Goal: Information Seeking & Learning: Check status

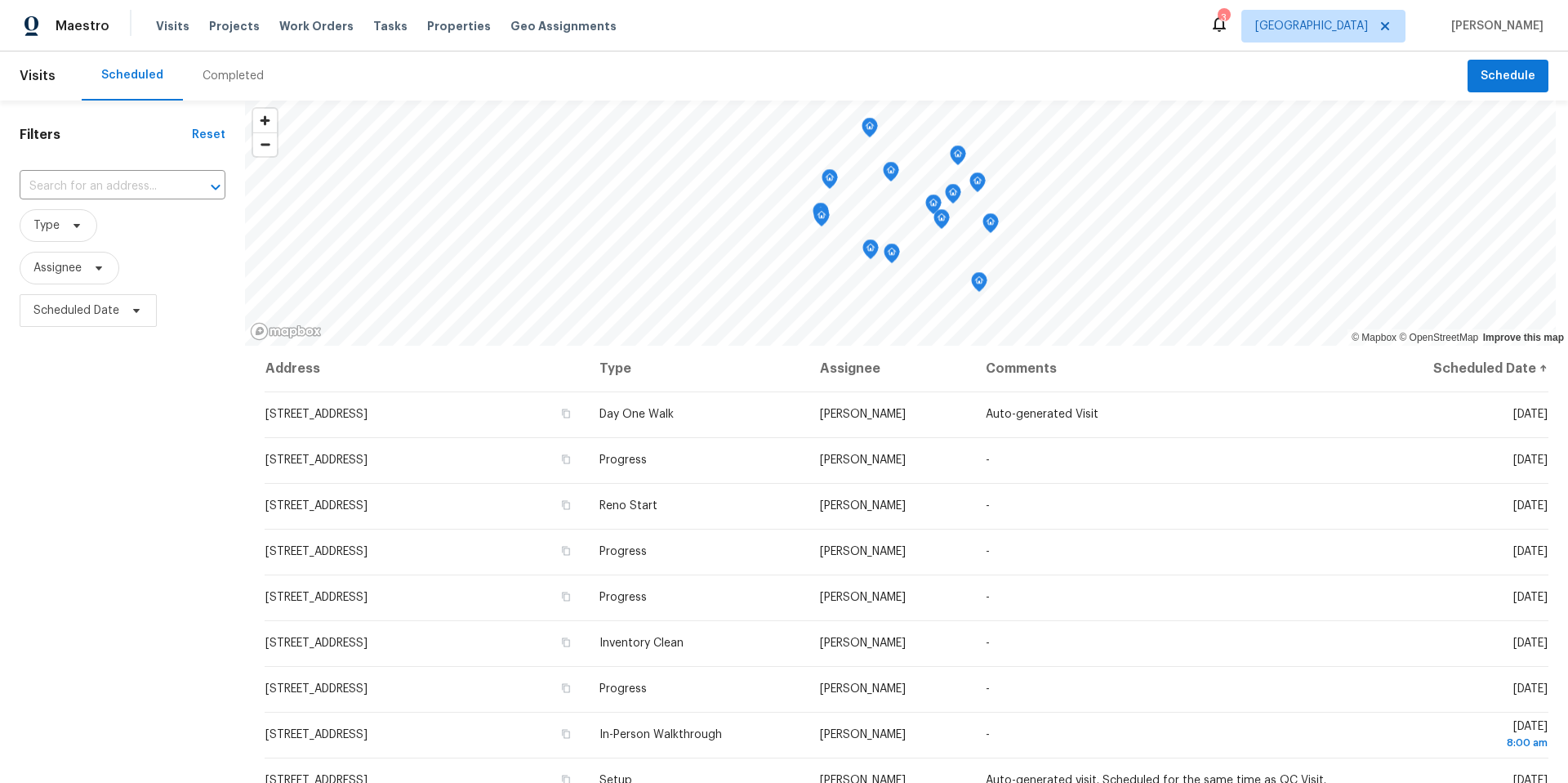
click at [210, 75] on div "Completed" at bounding box center [233, 76] width 61 height 17
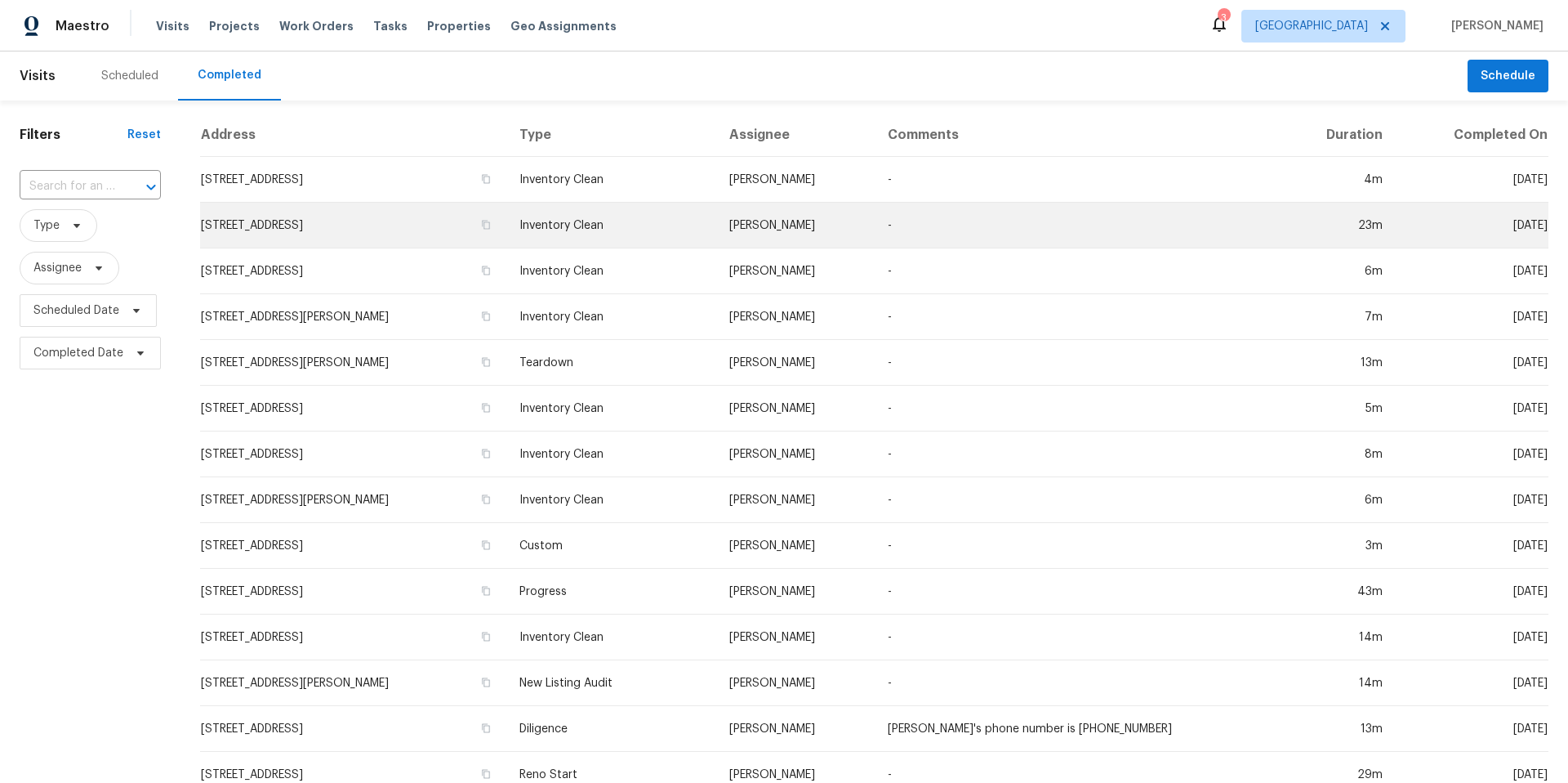
click at [1054, 221] on td "-" at bounding box center [1077, 225] width 404 height 46
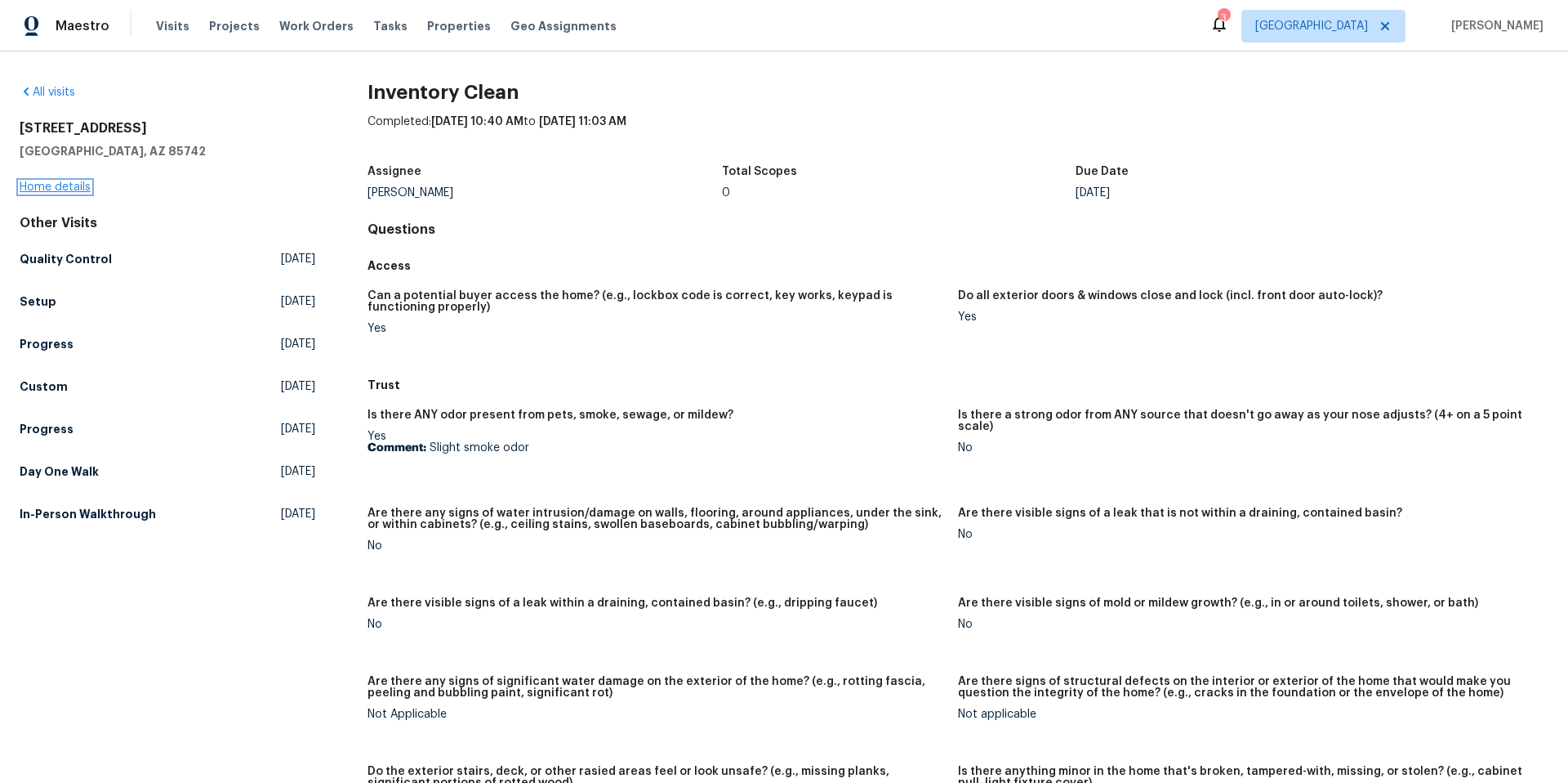
click at [73, 184] on link "Home details" at bounding box center [55, 187] width 71 height 12
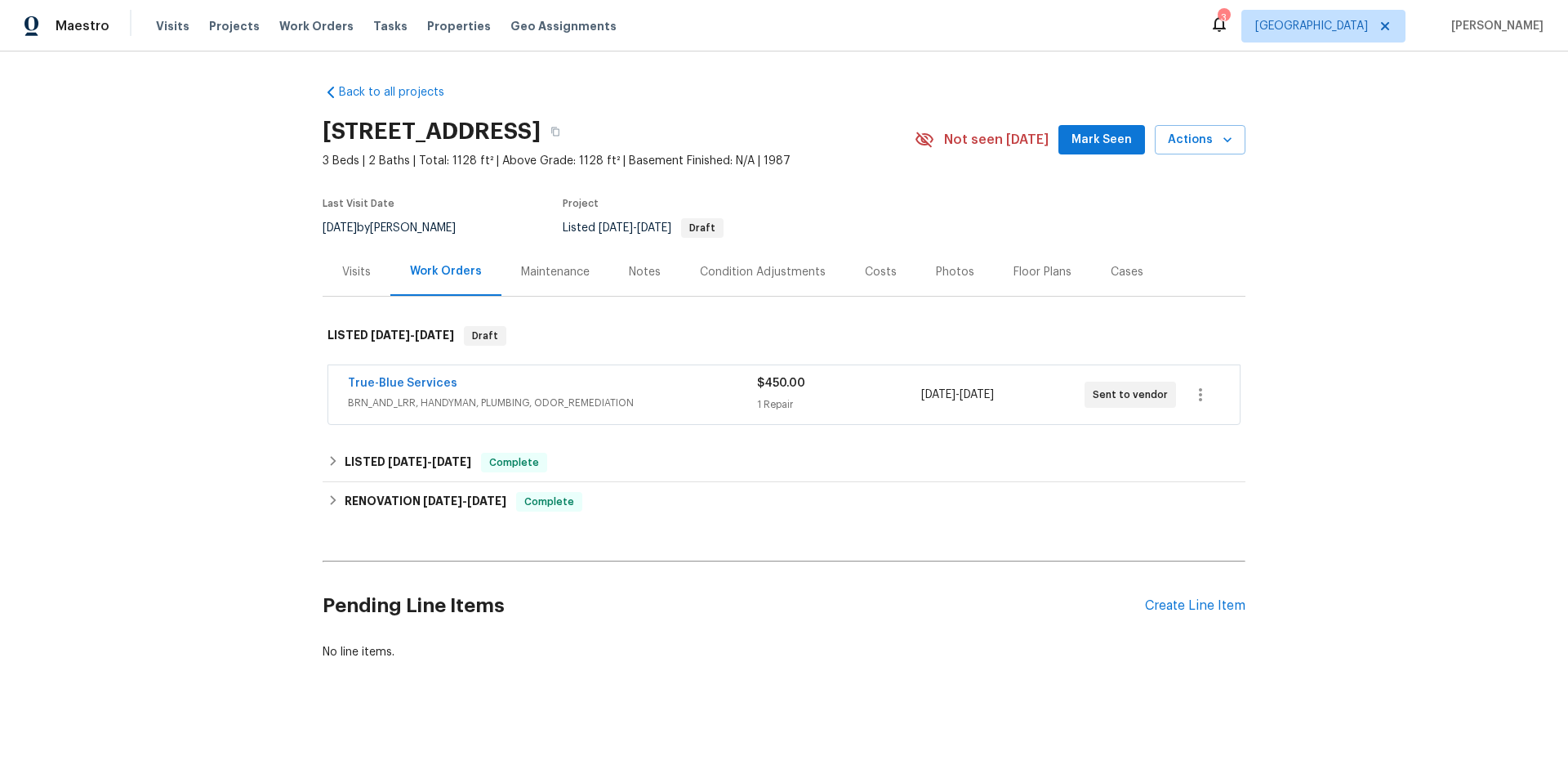
click at [688, 384] on div "True-Blue Services" at bounding box center [553, 385] width 409 height 20
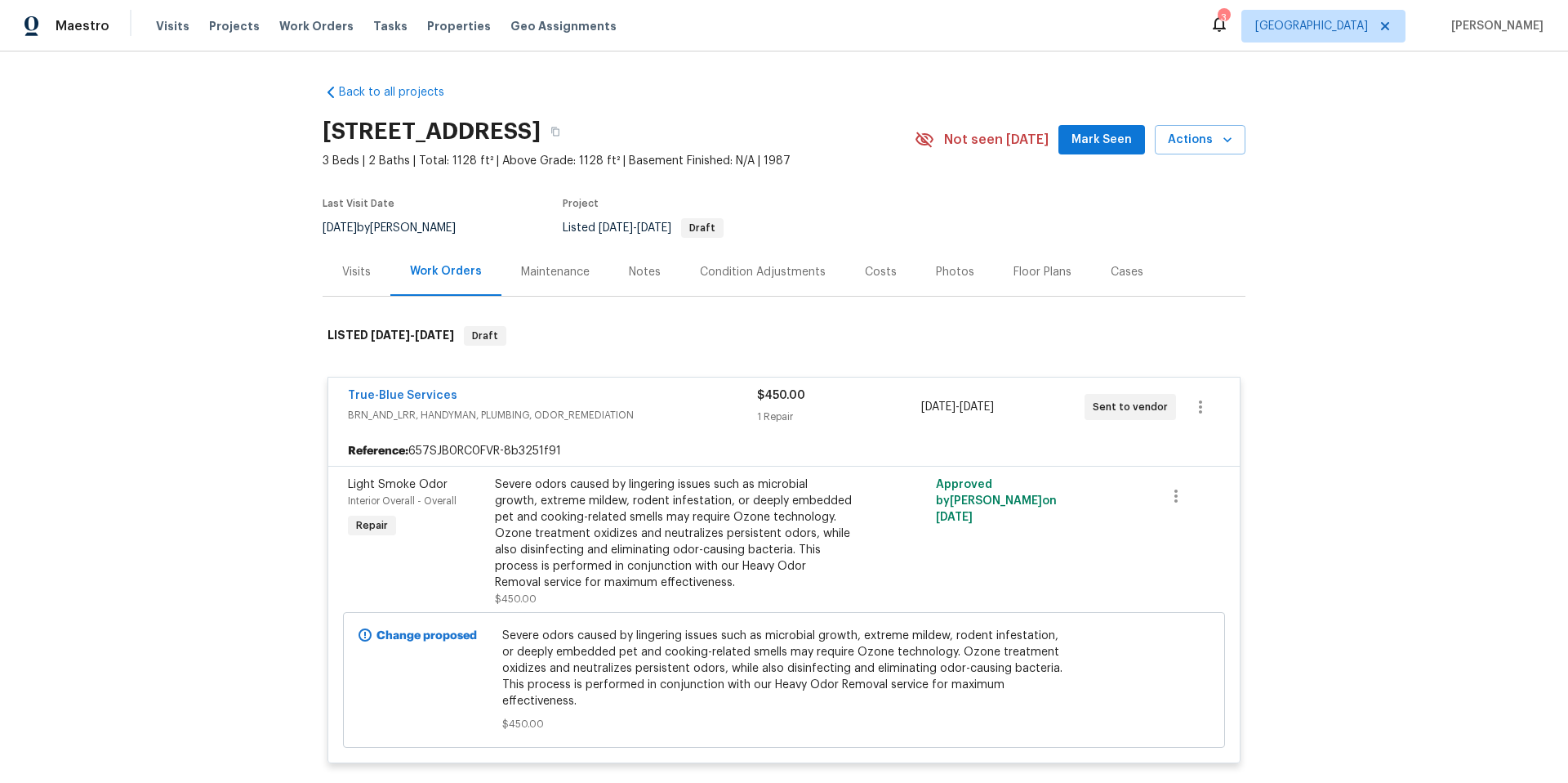
click at [594, 397] on div "True-Blue Services" at bounding box center [553, 397] width 409 height 20
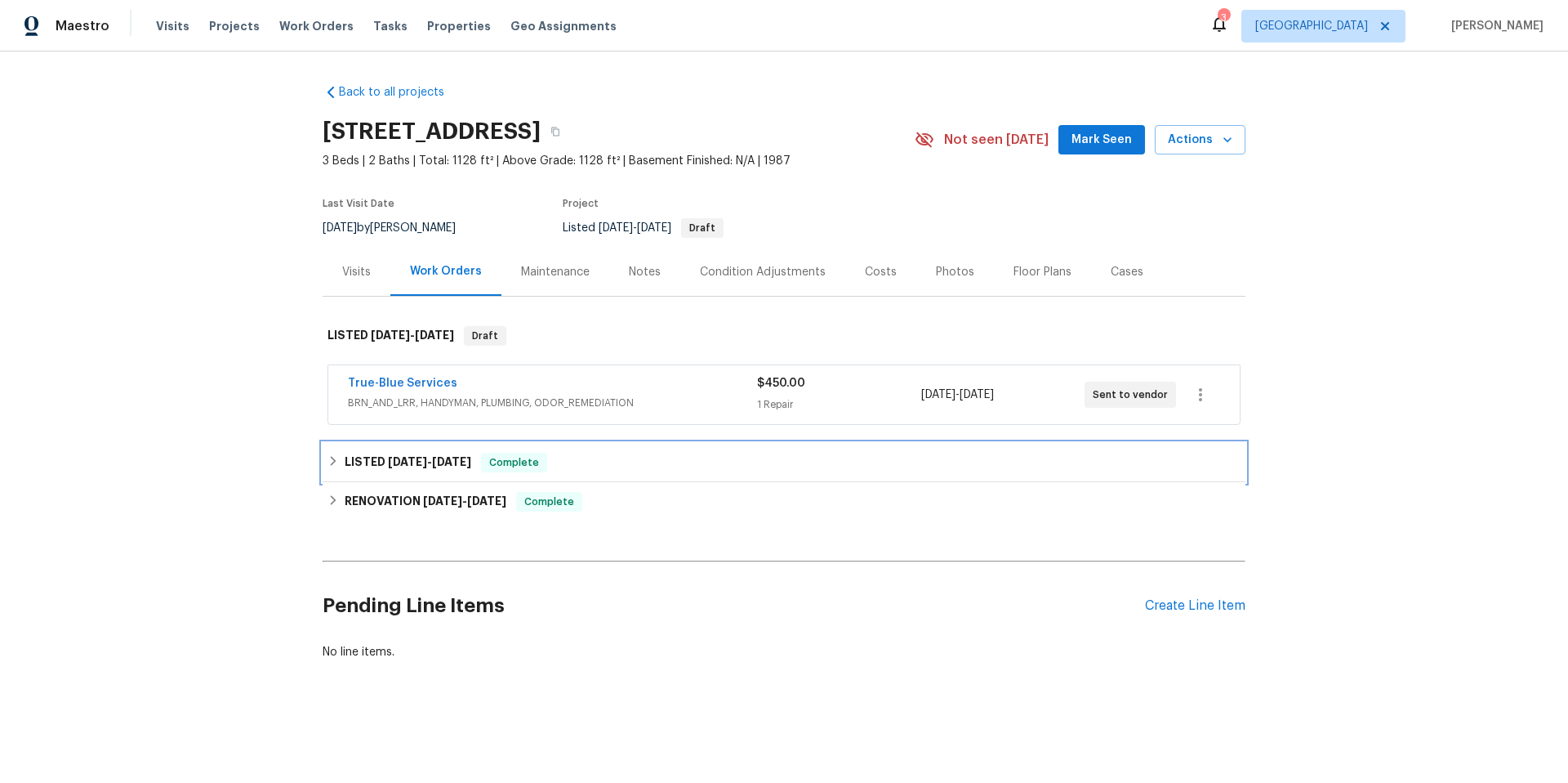
click at [664, 465] on div "LISTED 10/1/25 - 10/2/25 Complete" at bounding box center [784, 462] width 913 height 20
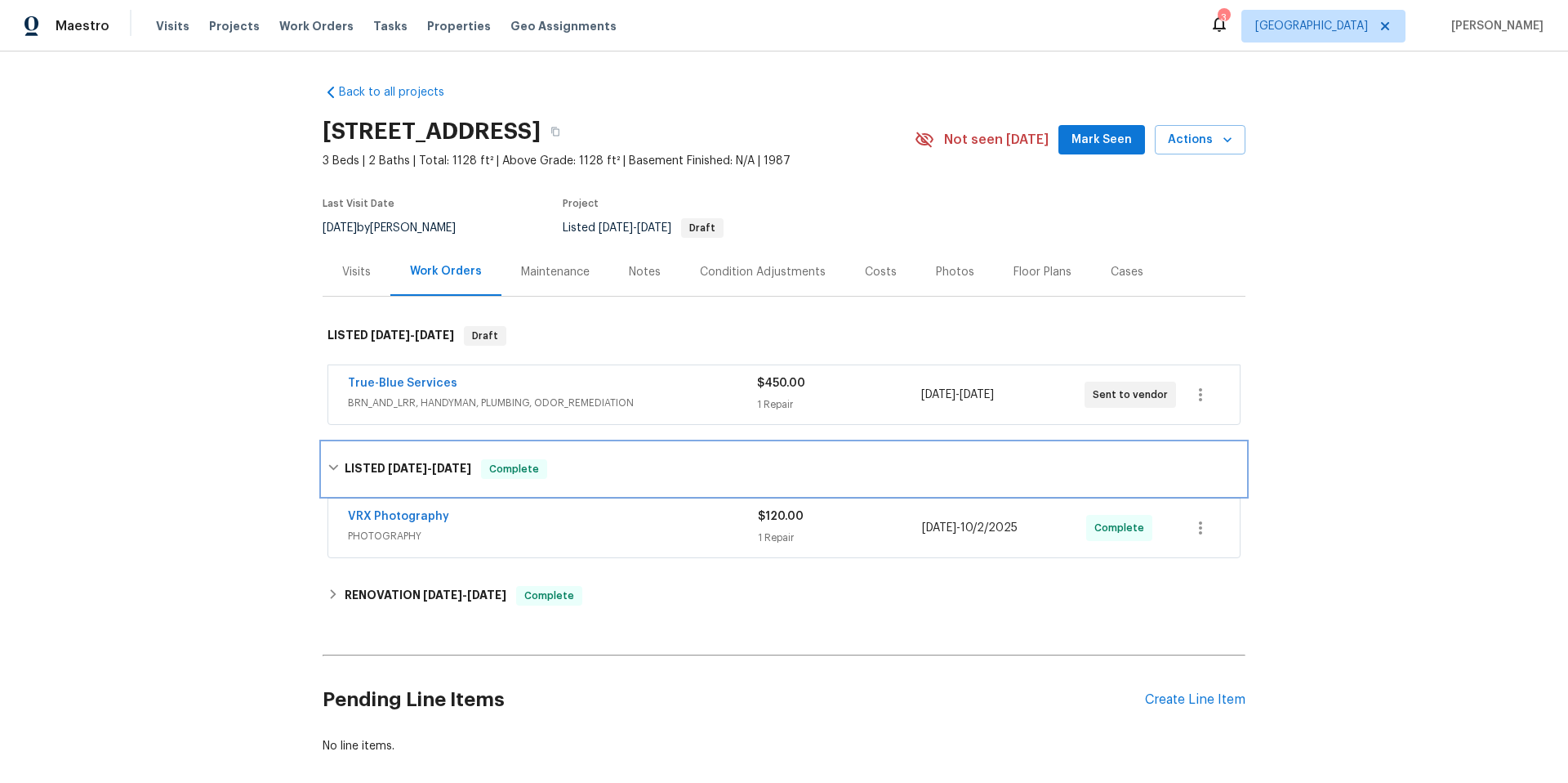
click at [664, 464] on div "LISTED 10/1/25 - 10/2/25 Complete" at bounding box center [784, 469] width 913 height 20
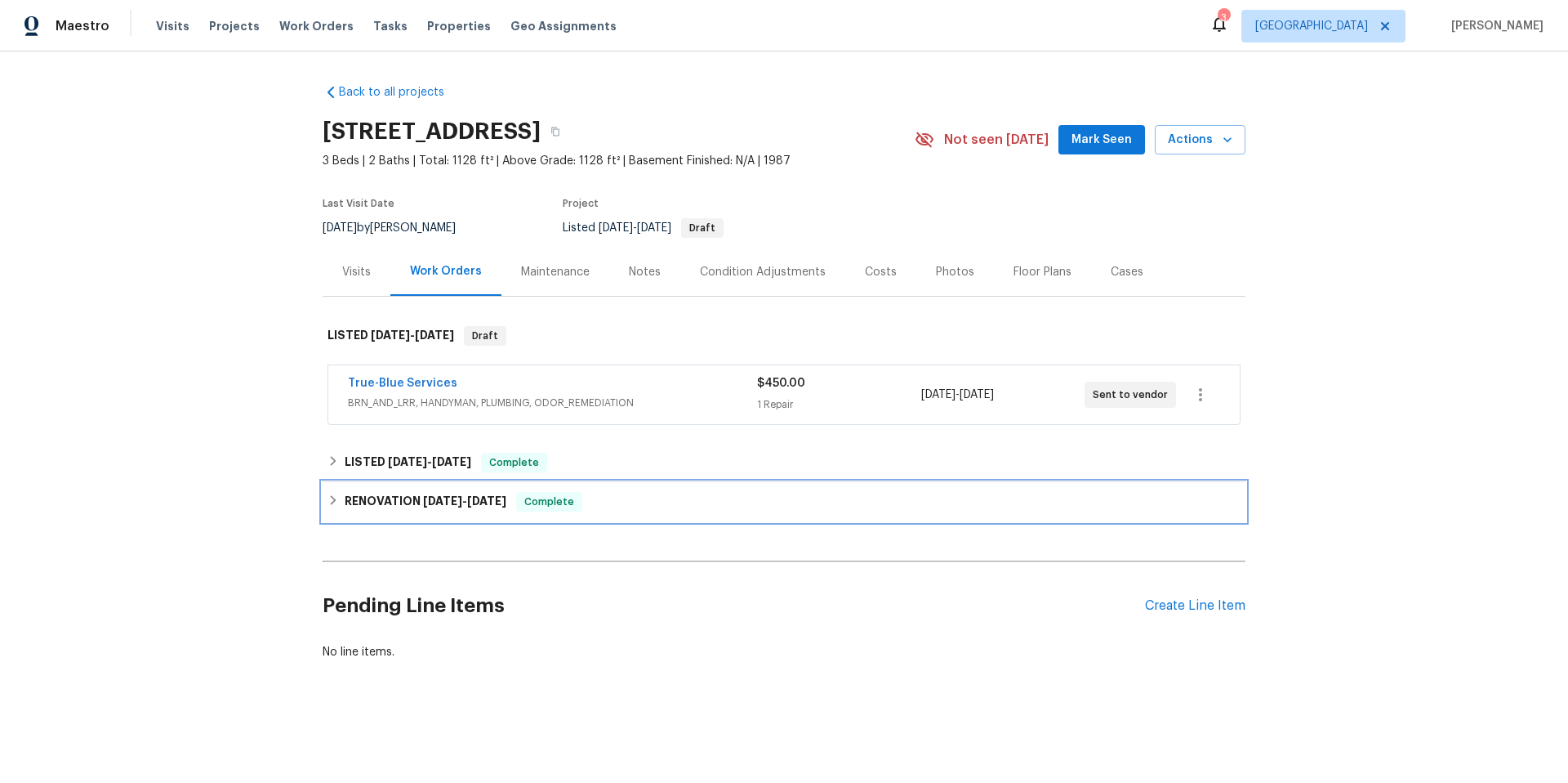
click at [654, 513] on div "RENOVATION 9/22/25 - 9/30/25 Complete" at bounding box center [784, 501] width 923 height 39
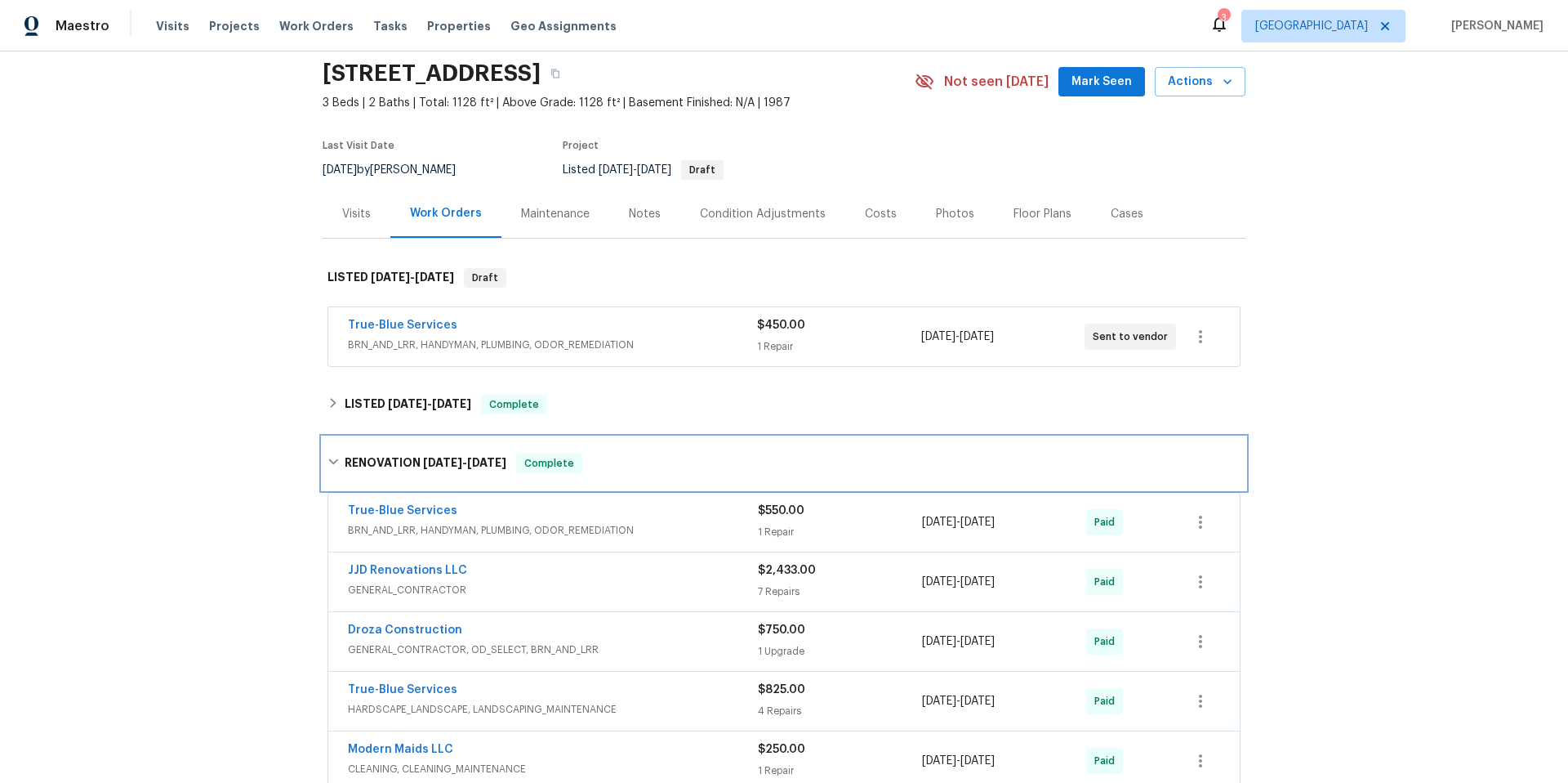
scroll to position [68, 0]
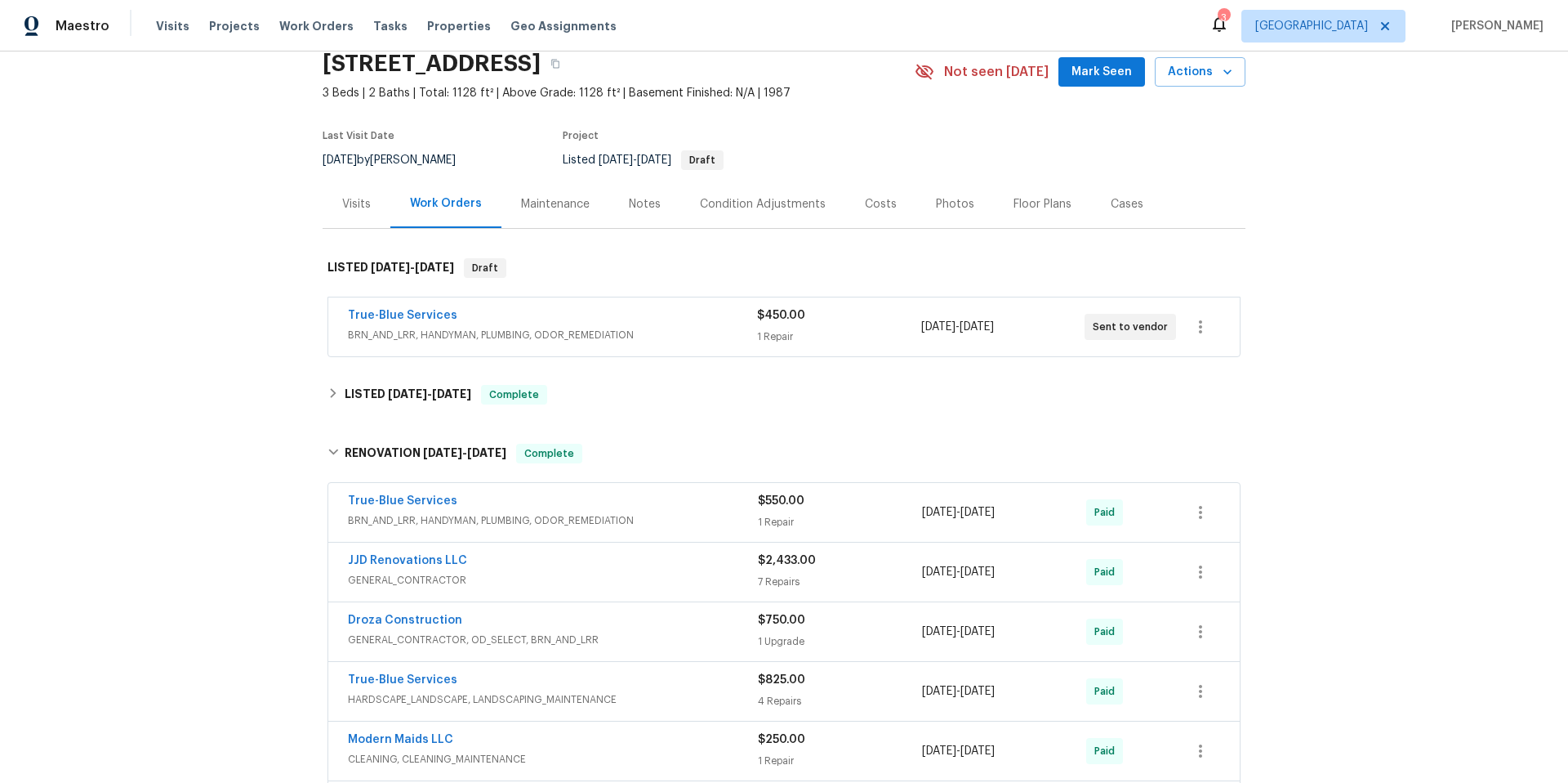
click at [677, 515] on span "BRN_AND_LRR, HANDYMAN, PLUMBING, ODOR_REMEDIATION" at bounding box center [553, 521] width 410 height 17
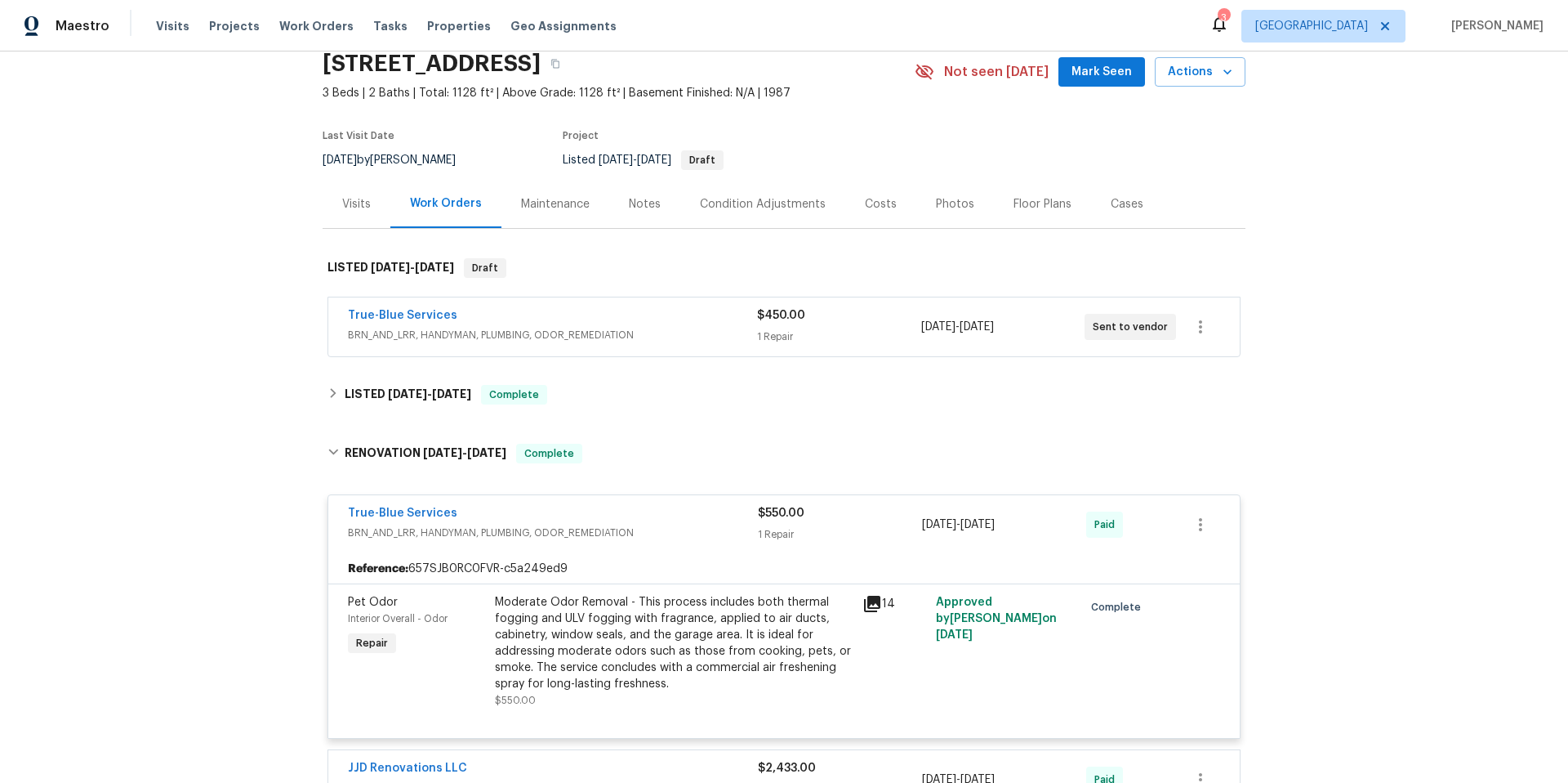
click at [672, 525] on span "BRN_AND_LRR, HANDYMAN, PLUMBING, ODOR_REMEDIATION" at bounding box center [553, 532] width 410 height 17
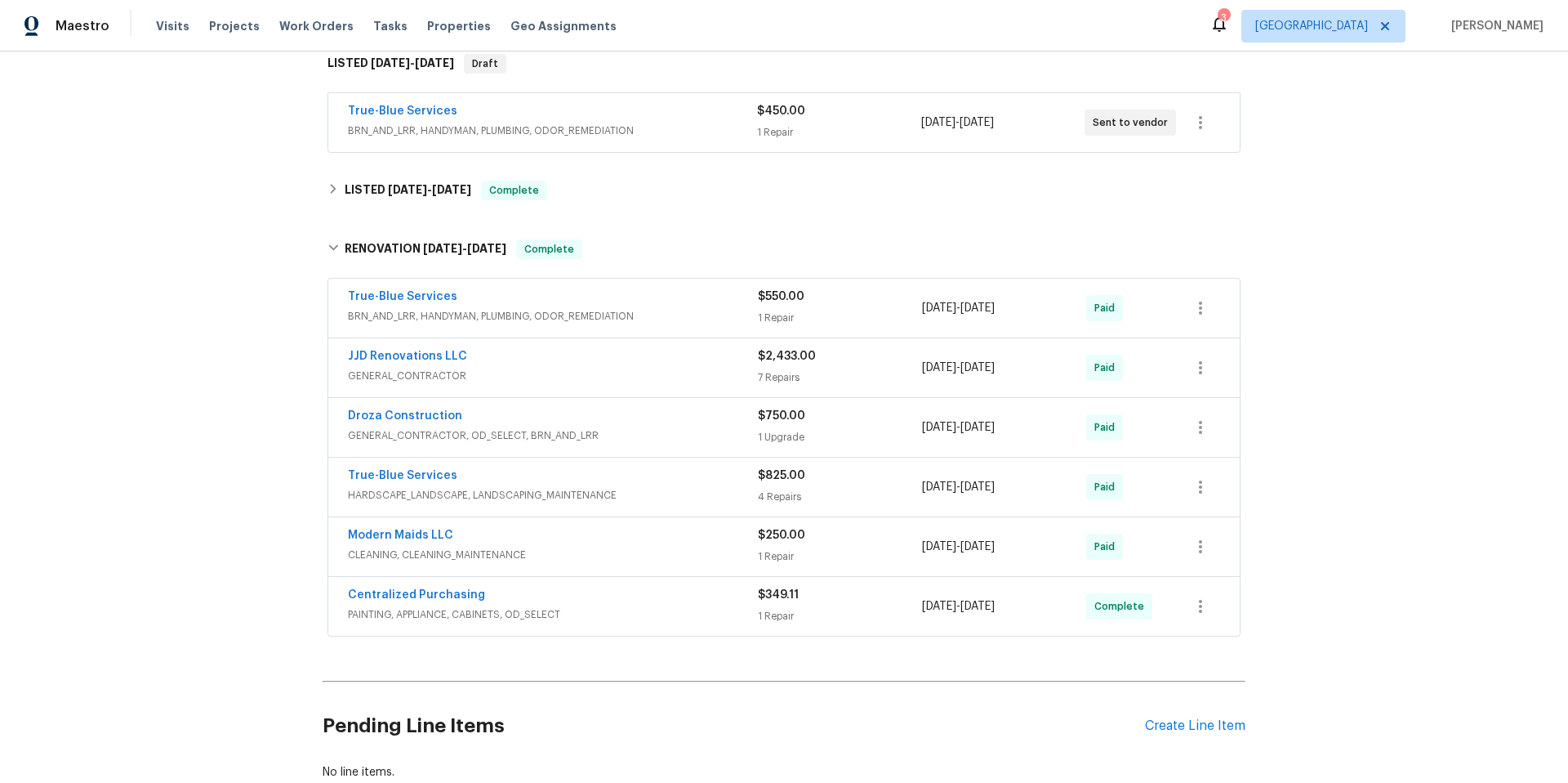
scroll to position [274, 0]
click at [687, 295] on div "True-Blue Services" at bounding box center [553, 296] width 410 height 20
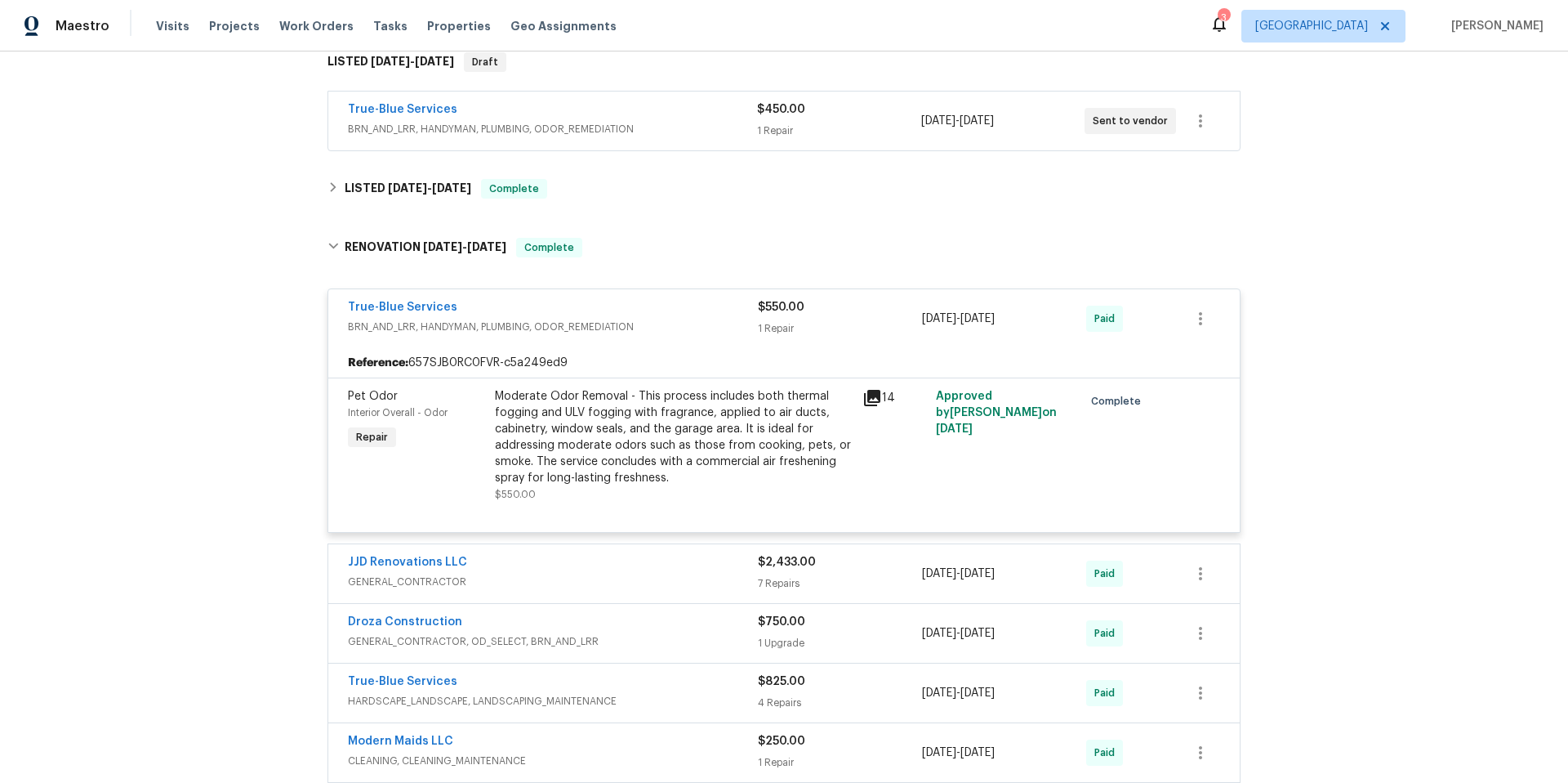
click at [865, 399] on icon at bounding box center [872, 398] width 19 height 20
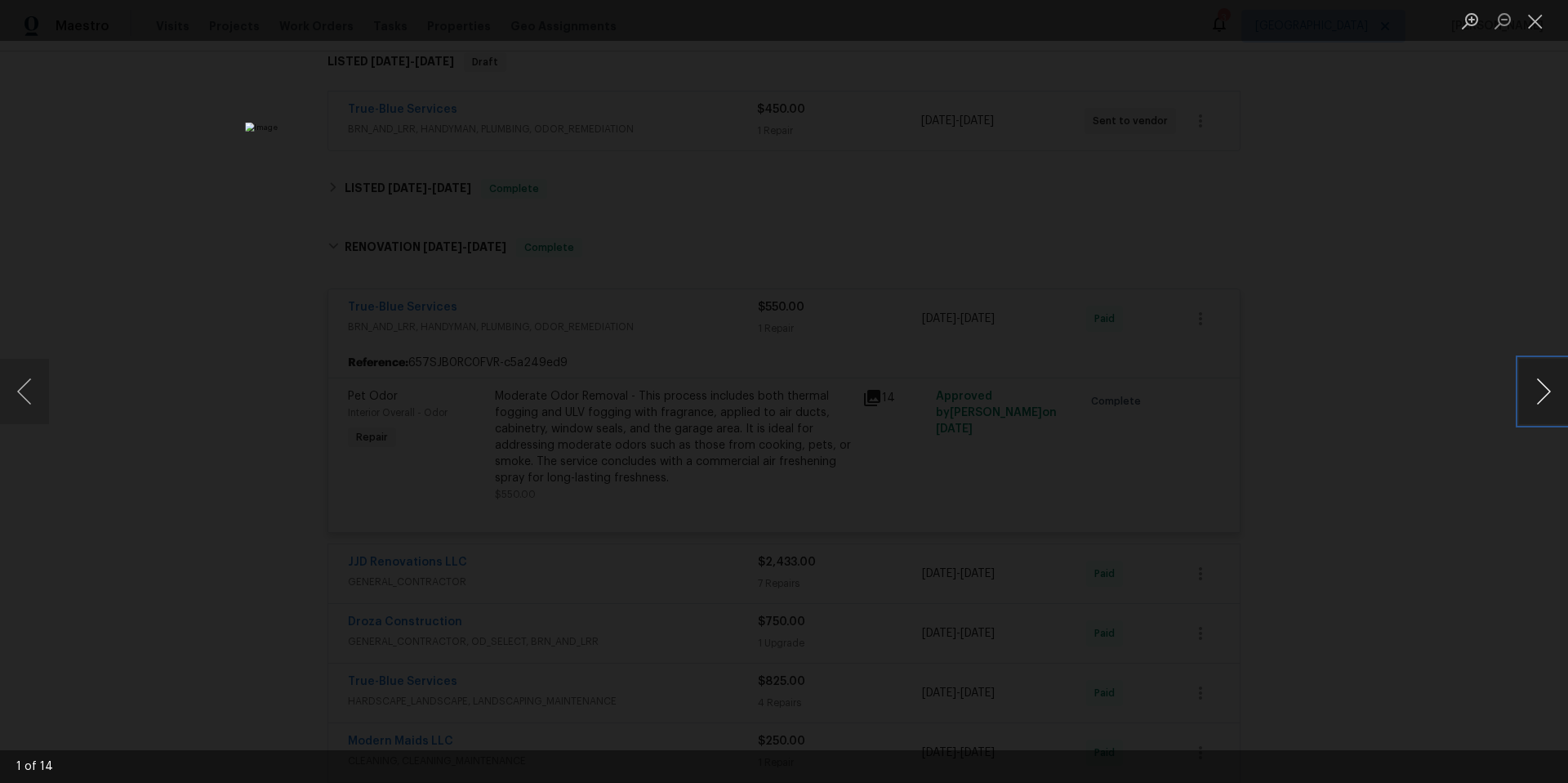
click at [1542, 393] on button "Next image" at bounding box center [1544, 391] width 49 height 65
click at [1551, 407] on button "Next image" at bounding box center [1544, 391] width 49 height 65
click at [1391, 295] on div "Lightbox" at bounding box center [784, 391] width 1568 height 783
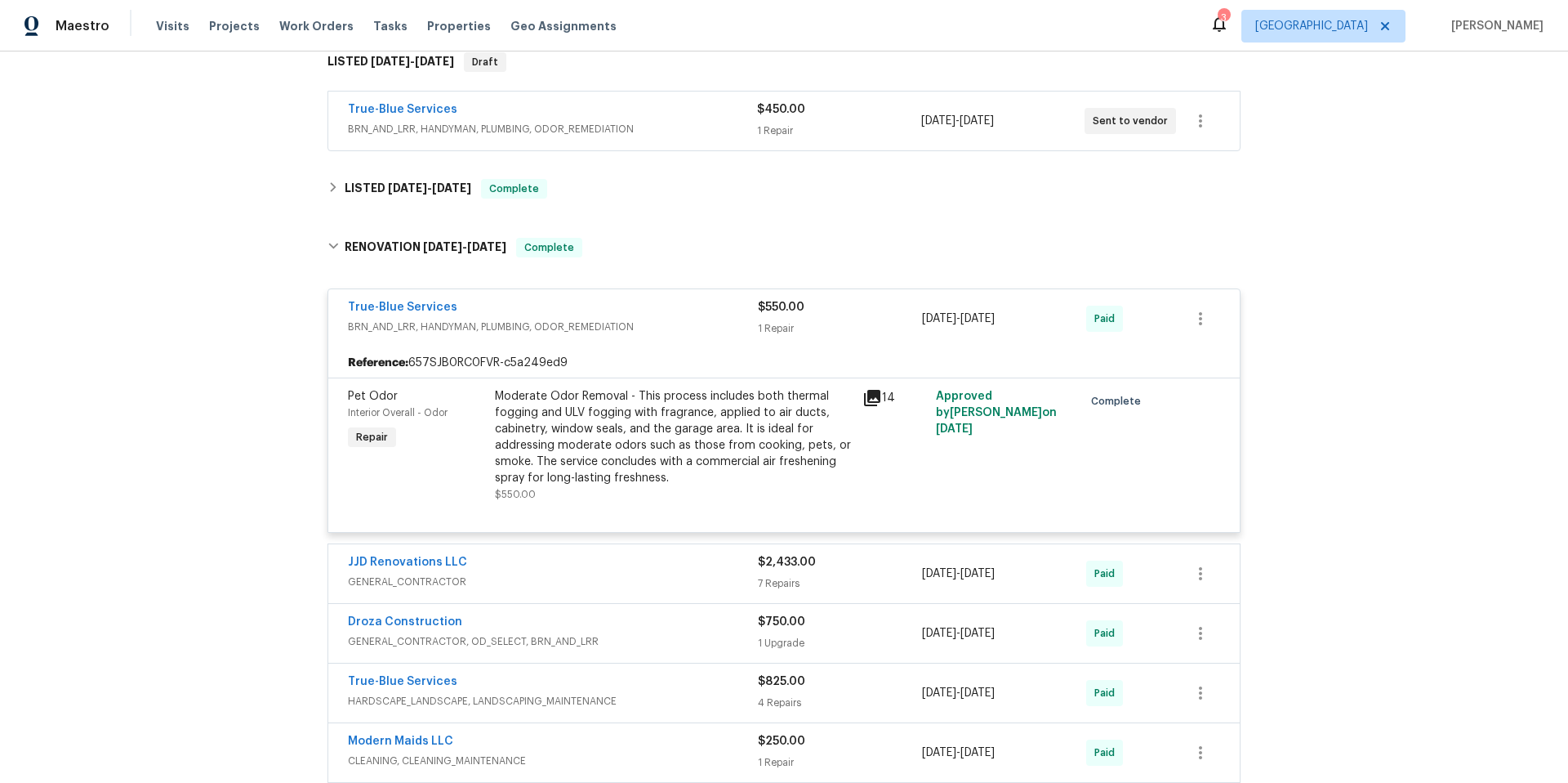
click at [674, 312] on div "True-Blue Services" at bounding box center [553, 309] width 410 height 20
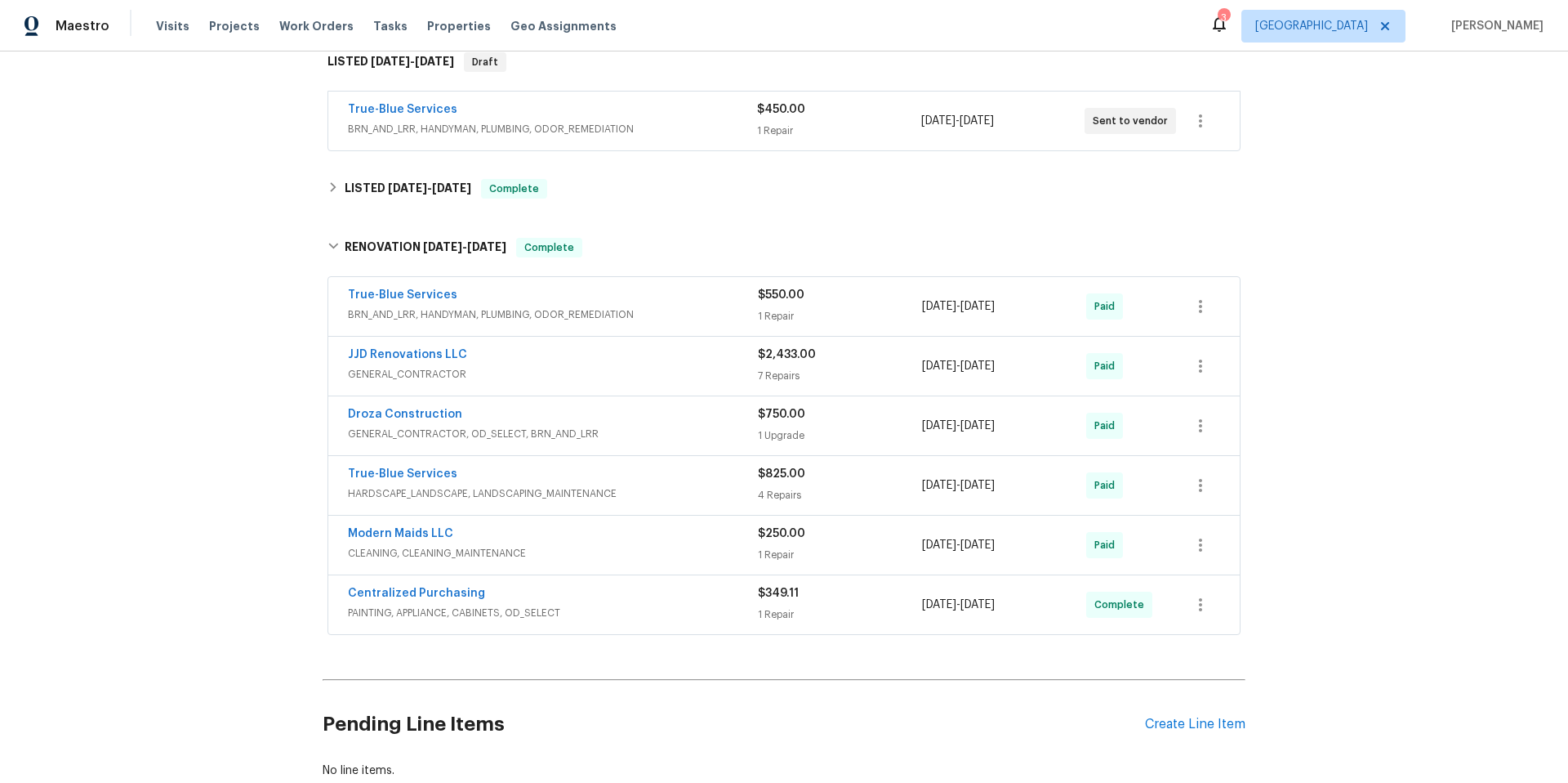
click at [680, 108] on div "True-Blue Services" at bounding box center [553, 111] width 409 height 20
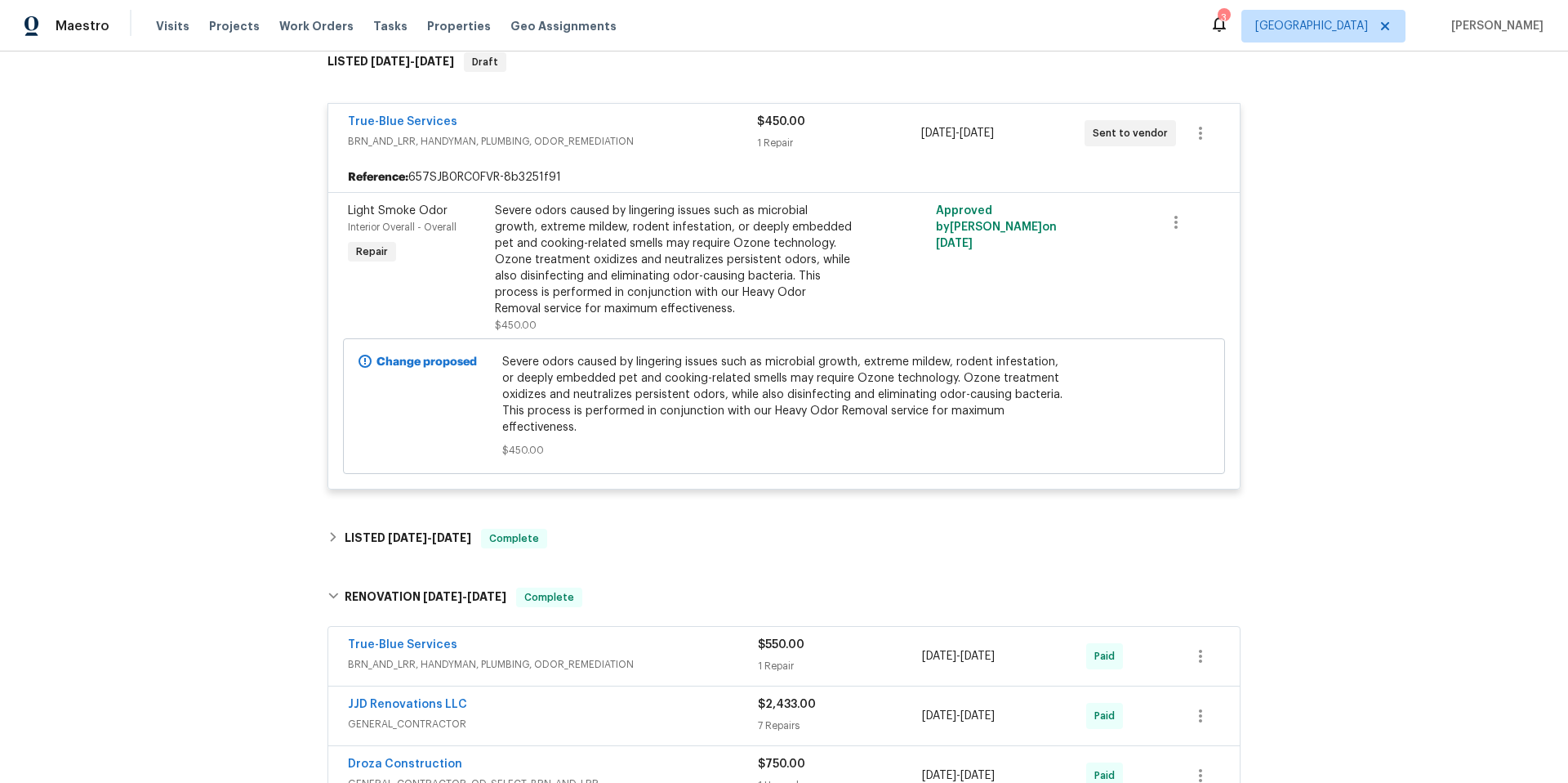
click at [631, 134] on span "BRN_AND_LRR, HANDYMAN, PLUMBING, ODOR_REMEDIATION" at bounding box center [553, 141] width 409 height 17
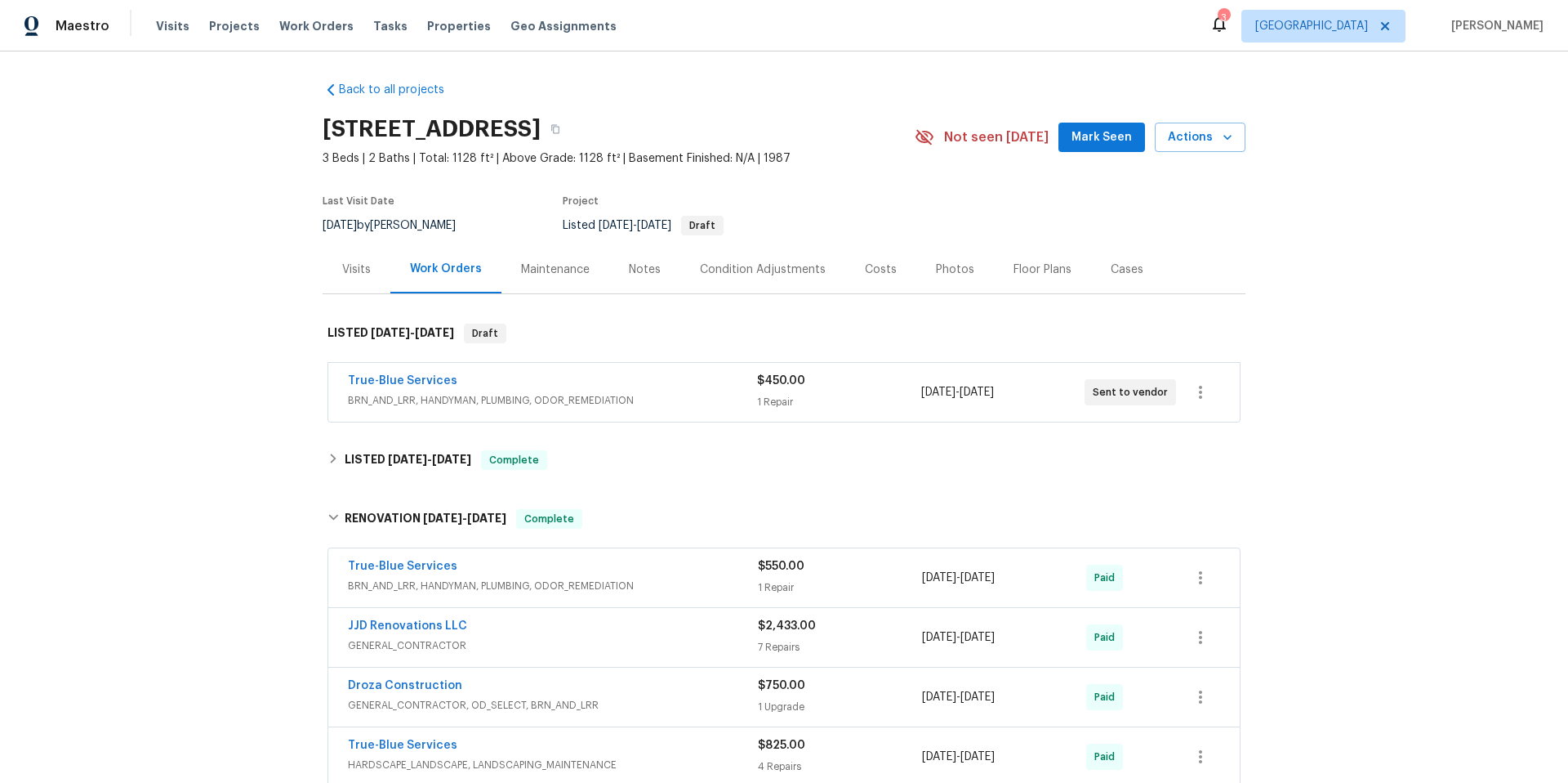
scroll to position [0, 0]
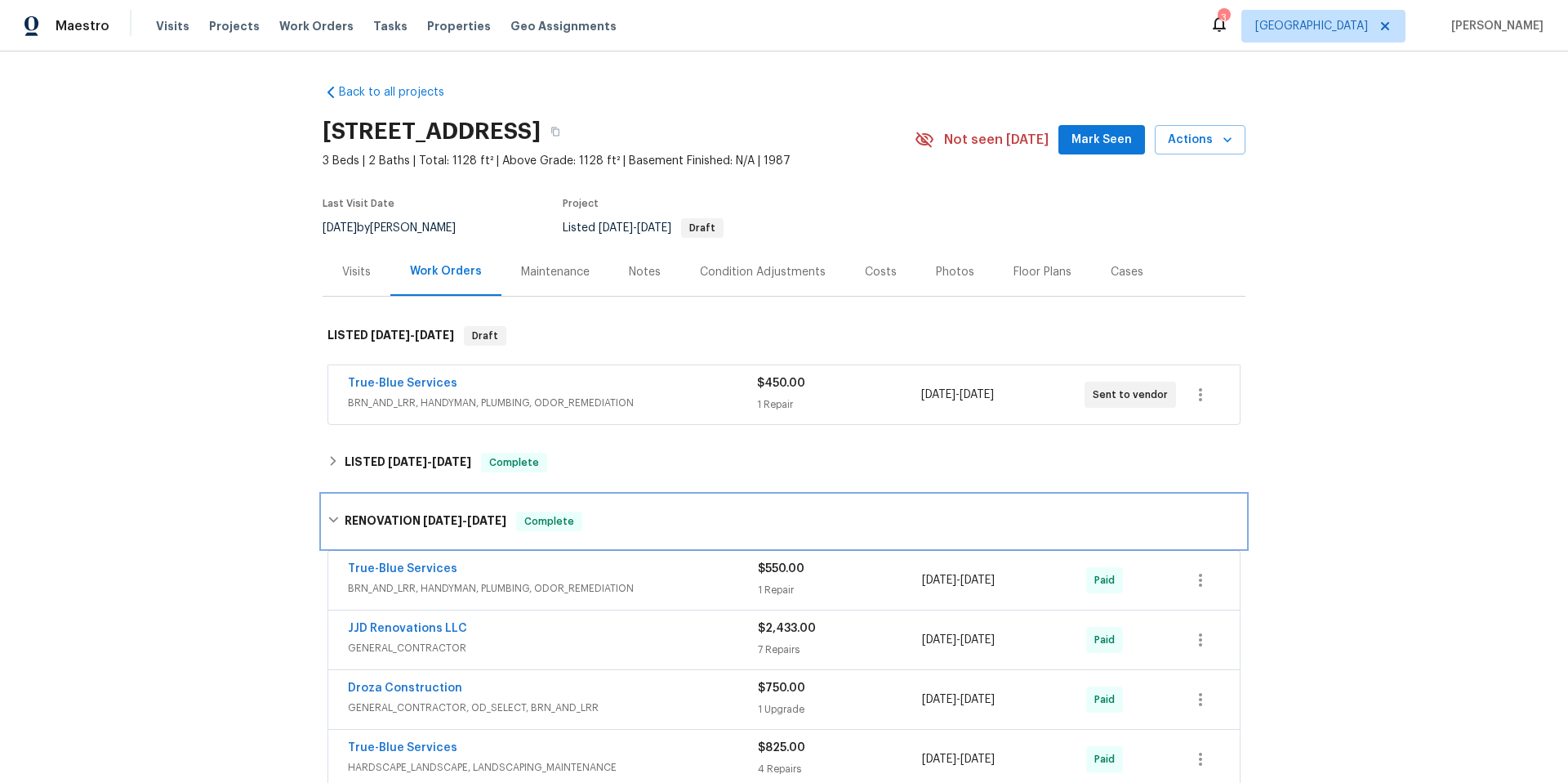
click at [328, 518] on icon at bounding box center [333, 520] width 12 height 12
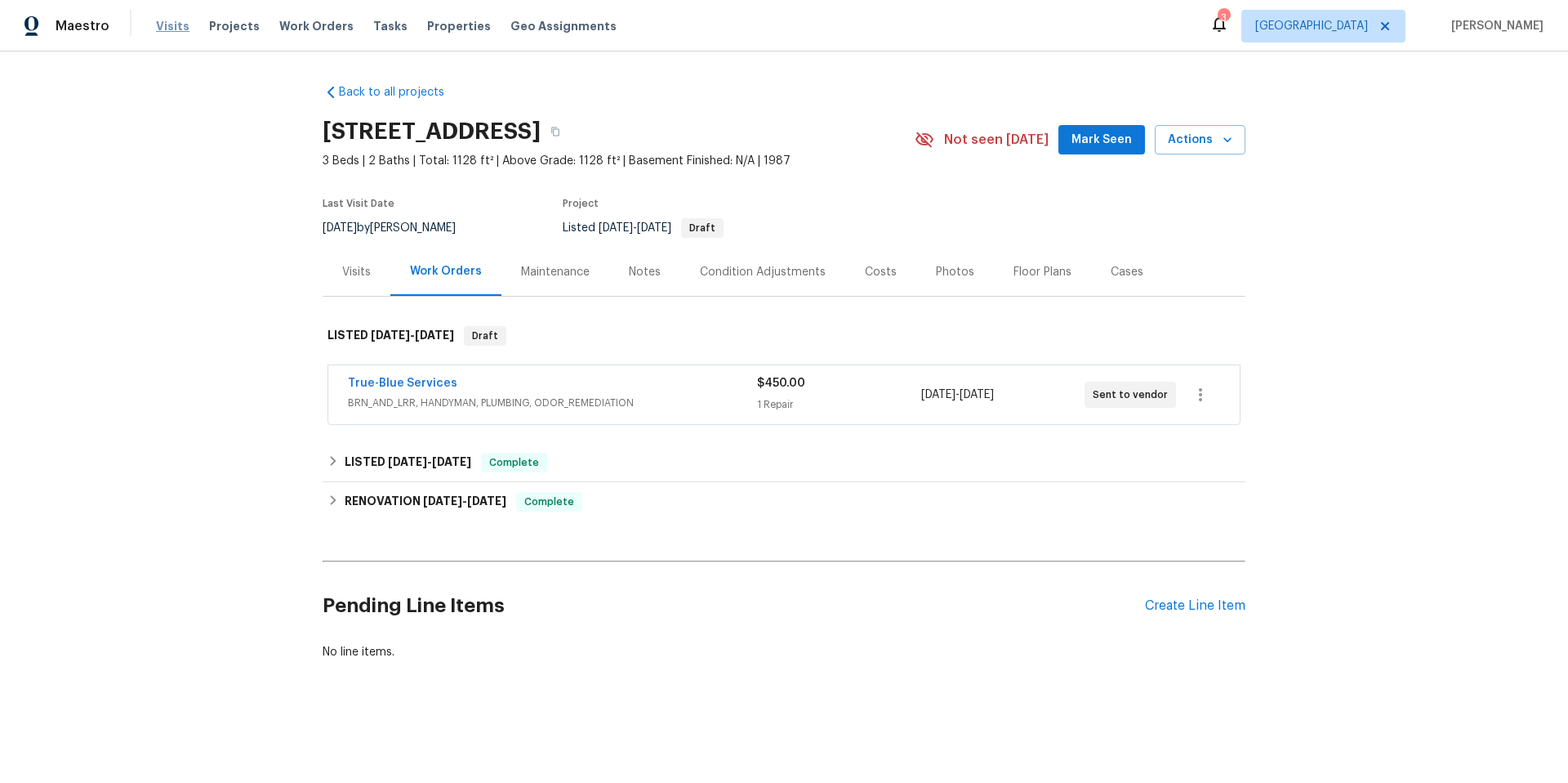
click at [168, 30] on span "Visits" at bounding box center [172, 25] width 33 height 17
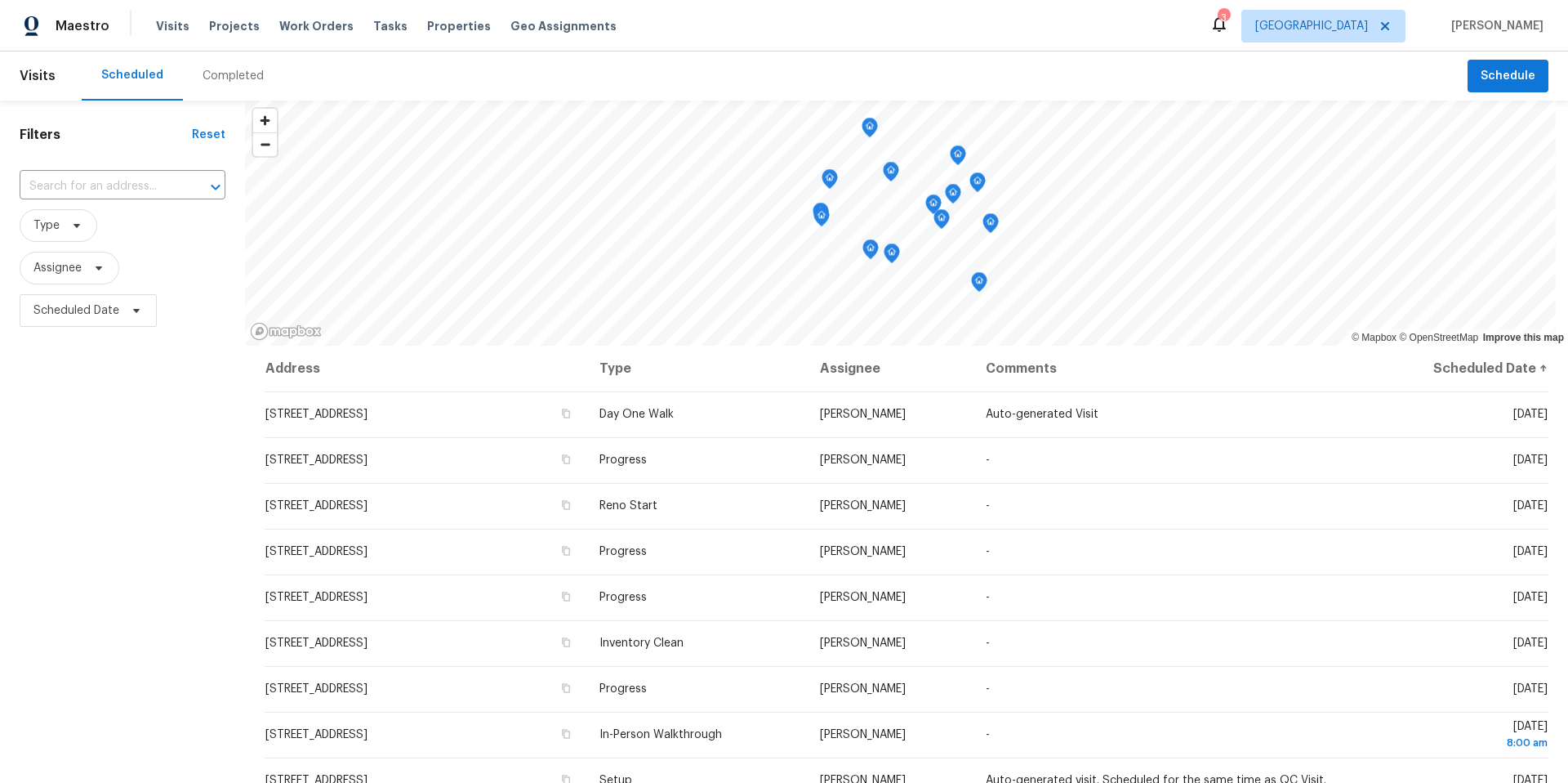
click at [241, 77] on div "Completed" at bounding box center [233, 76] width 61 height 17
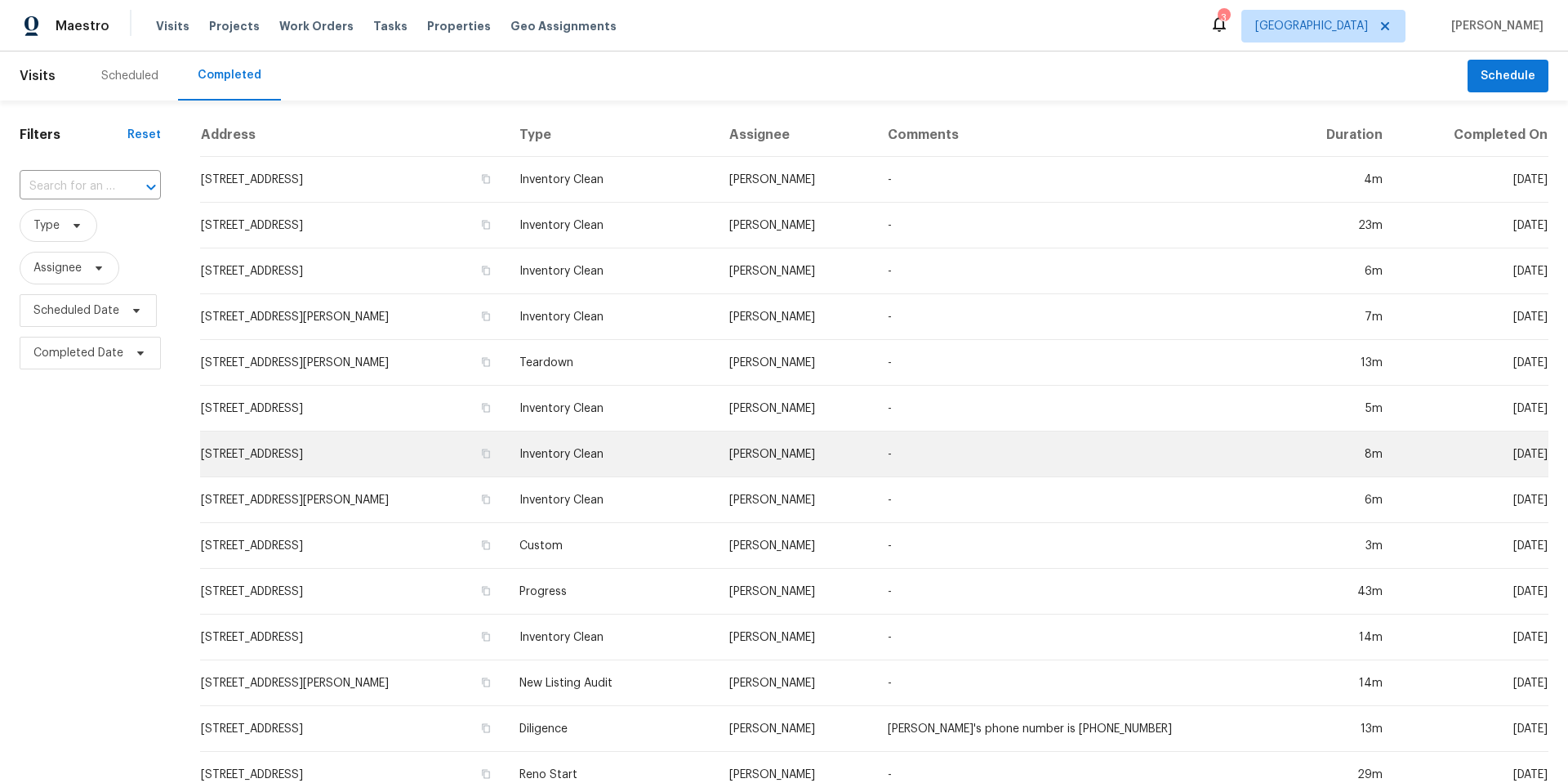
click at [927, 438] on td "-" at bounding box center [1077, 454] width 404 height 46
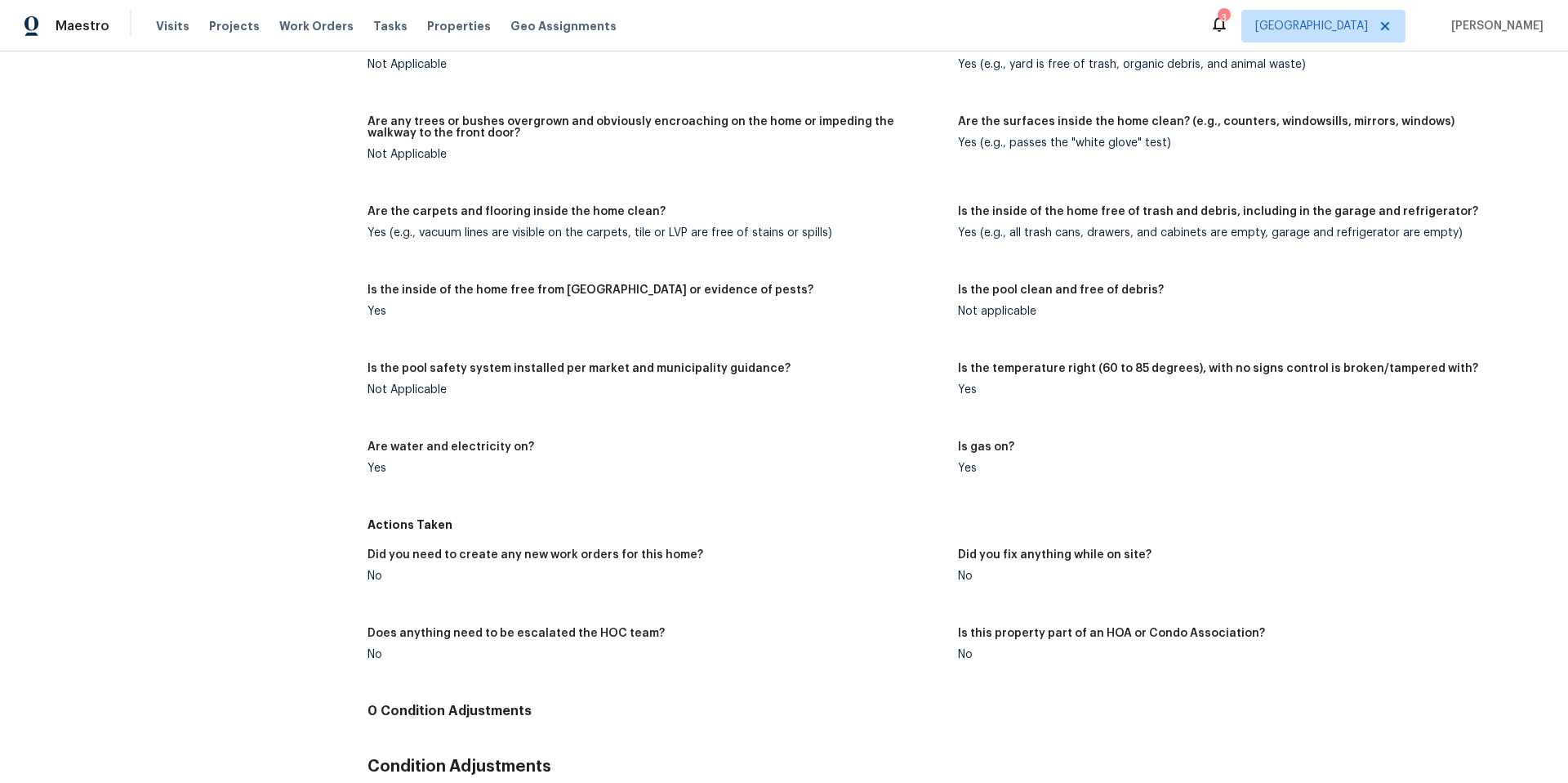
scroll to position [1090, 0]
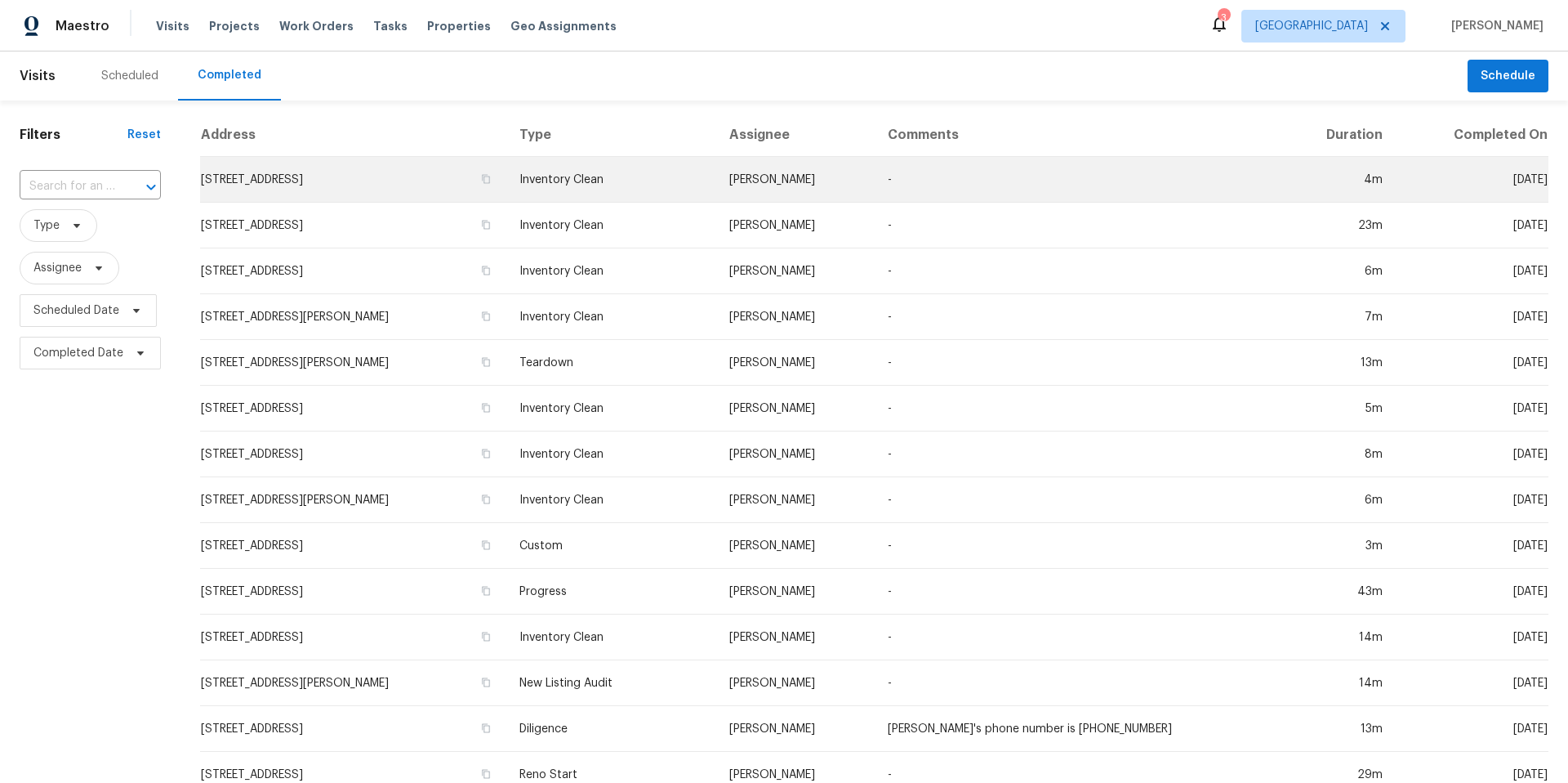
click at [1083, 178] on td "-" at bounding box center [1077, 179] width 404 height 46
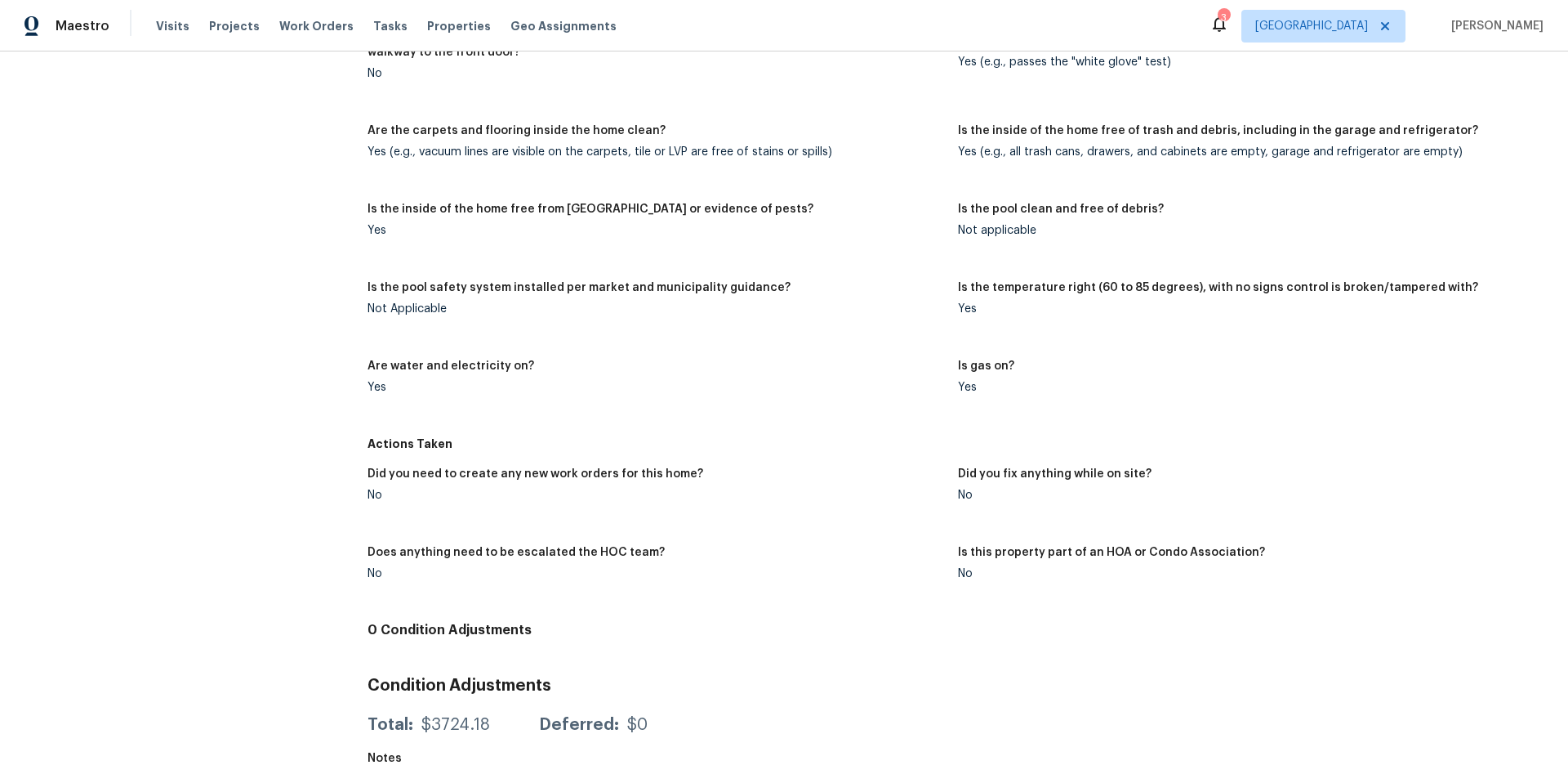
scroll to position [1090, 0]
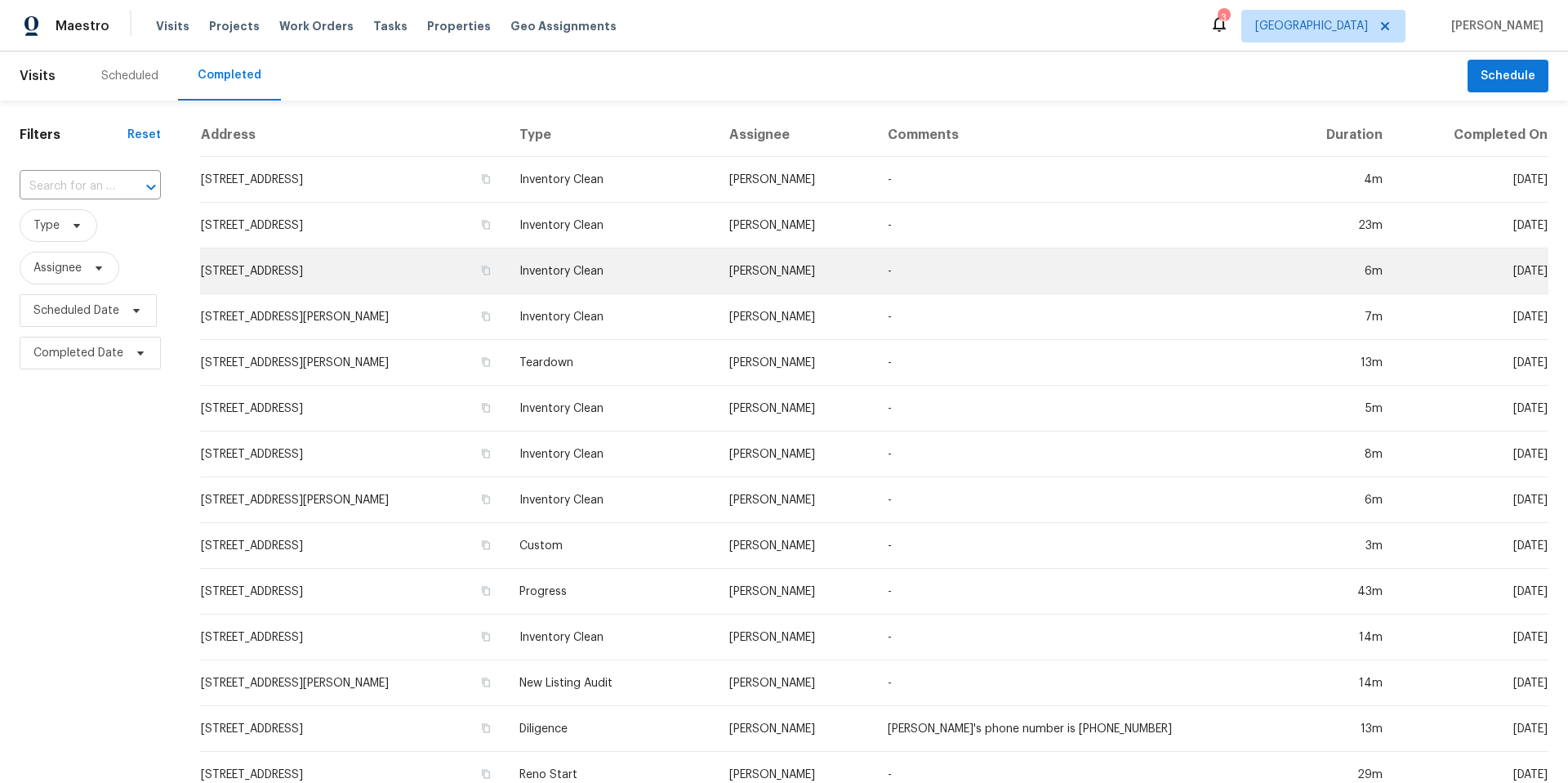
click at [931, 266] on td "-" at bounding box center [1077, 271] width 404 height 46
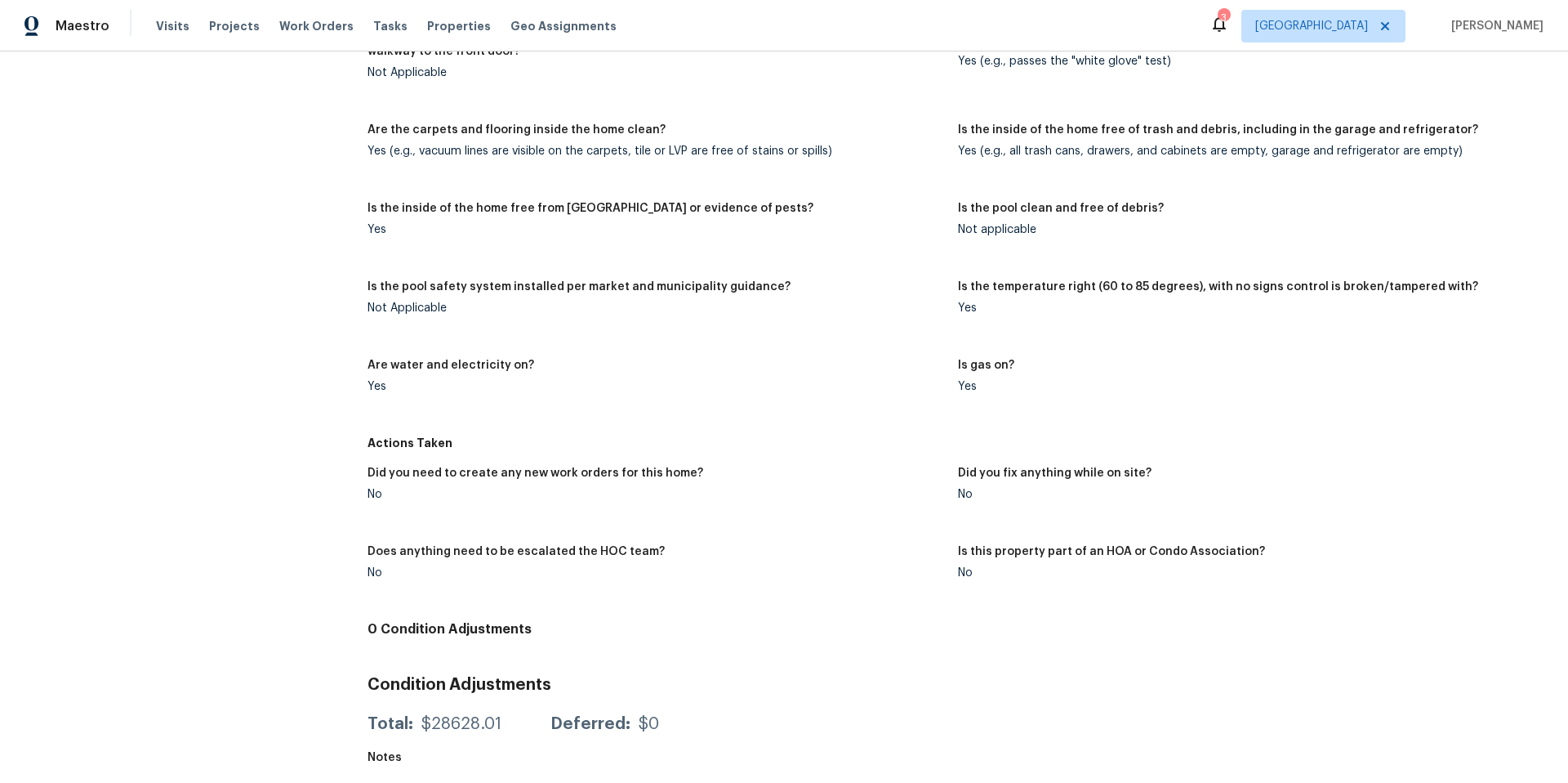
scroll to position [1090, 0]
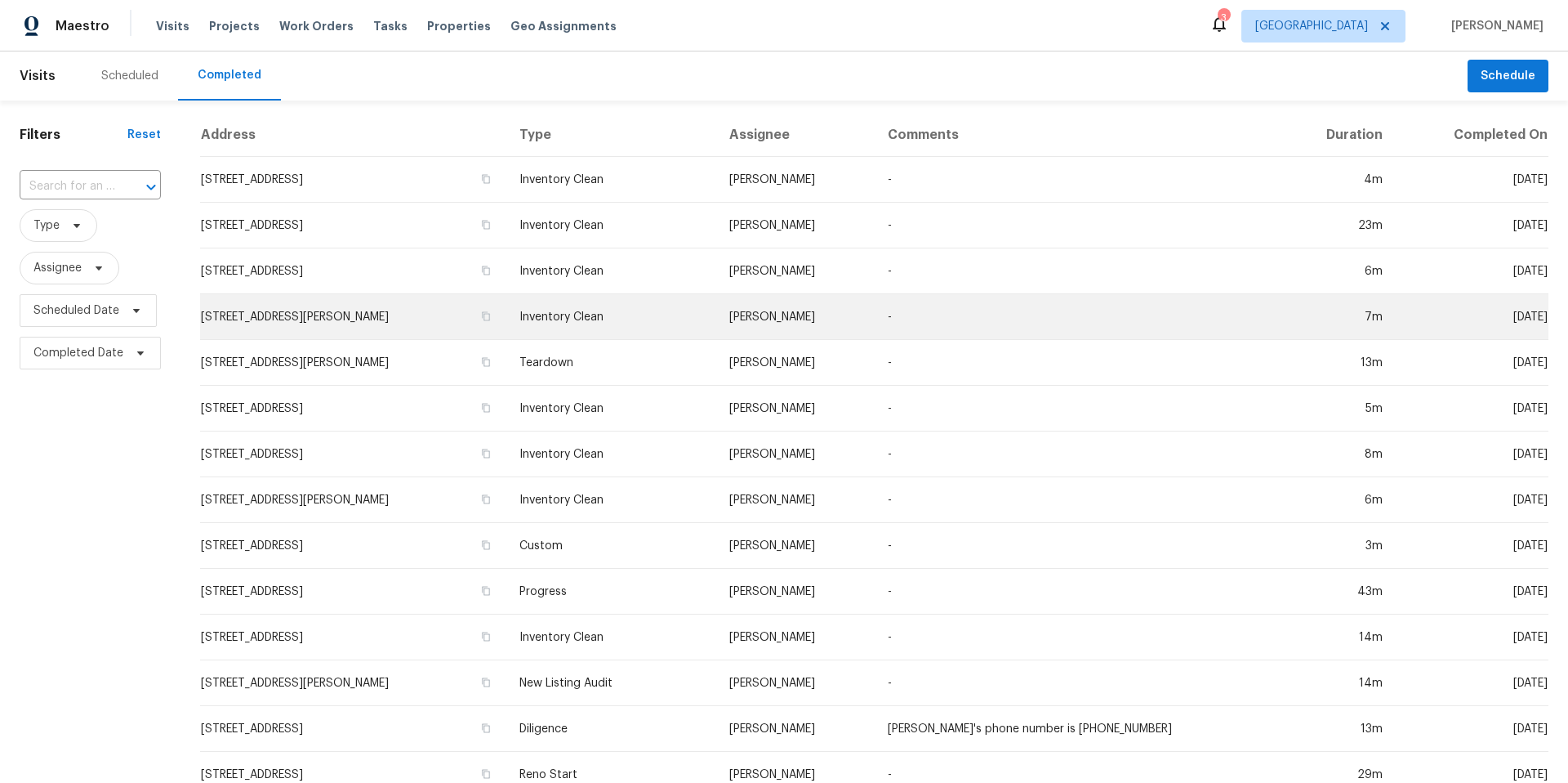
click at [983, 318] on td "-" at bounding box center [1077, 317] width 404 height 46
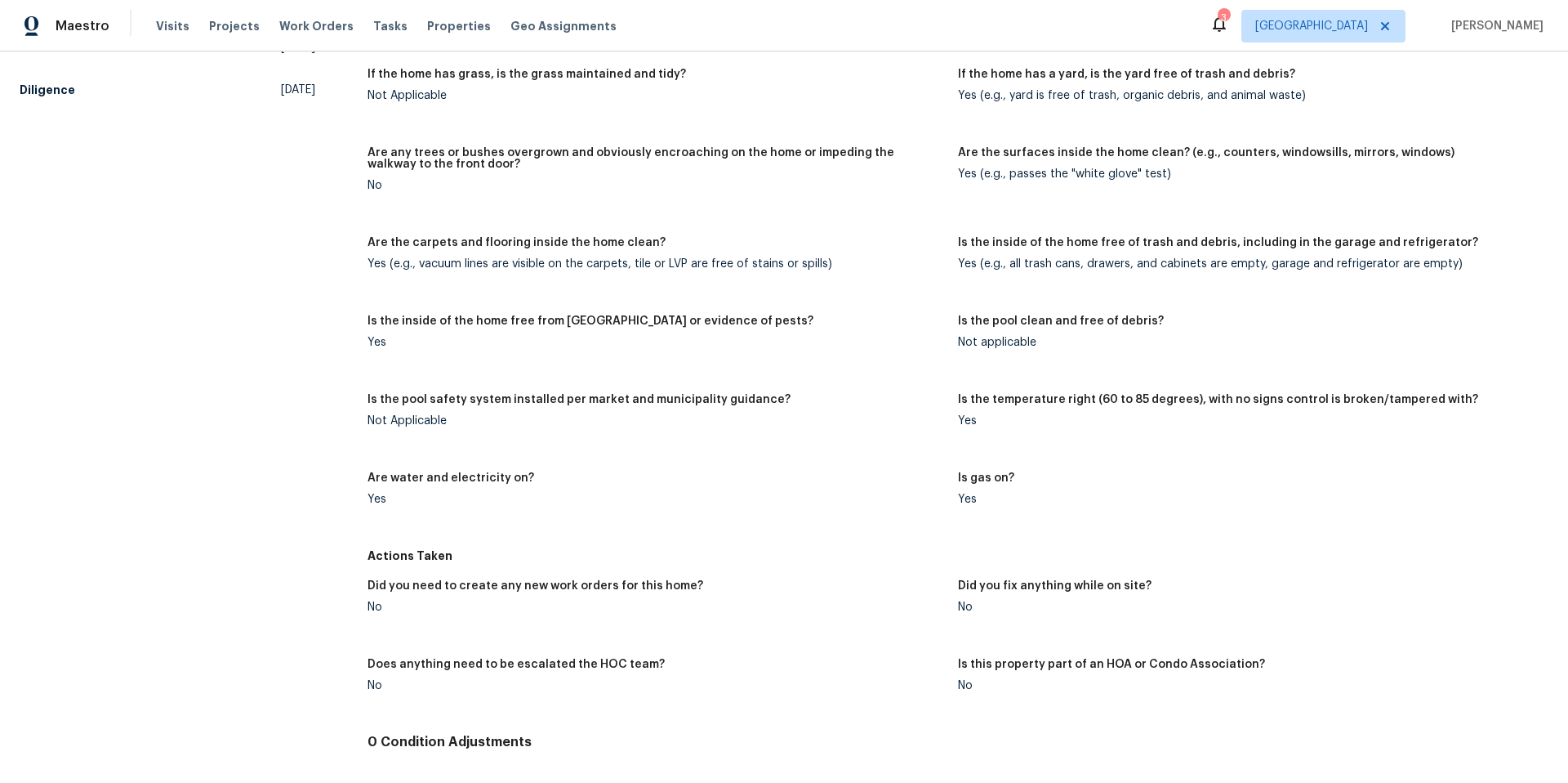
scroll to position [1090, 0]
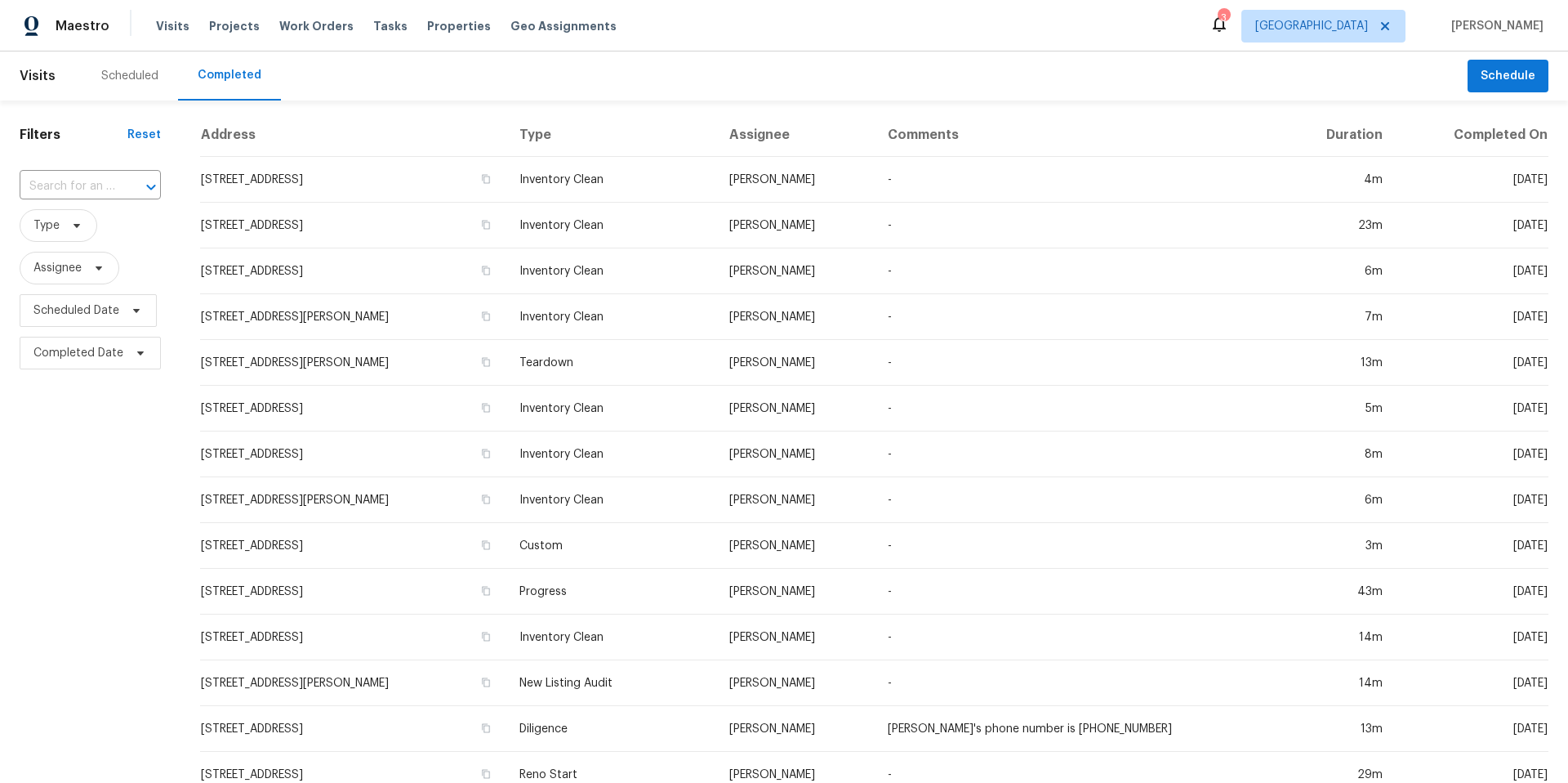
click at [126, 74] on div "Scheduled" at bounding box center [130, 76] width 57 height 17
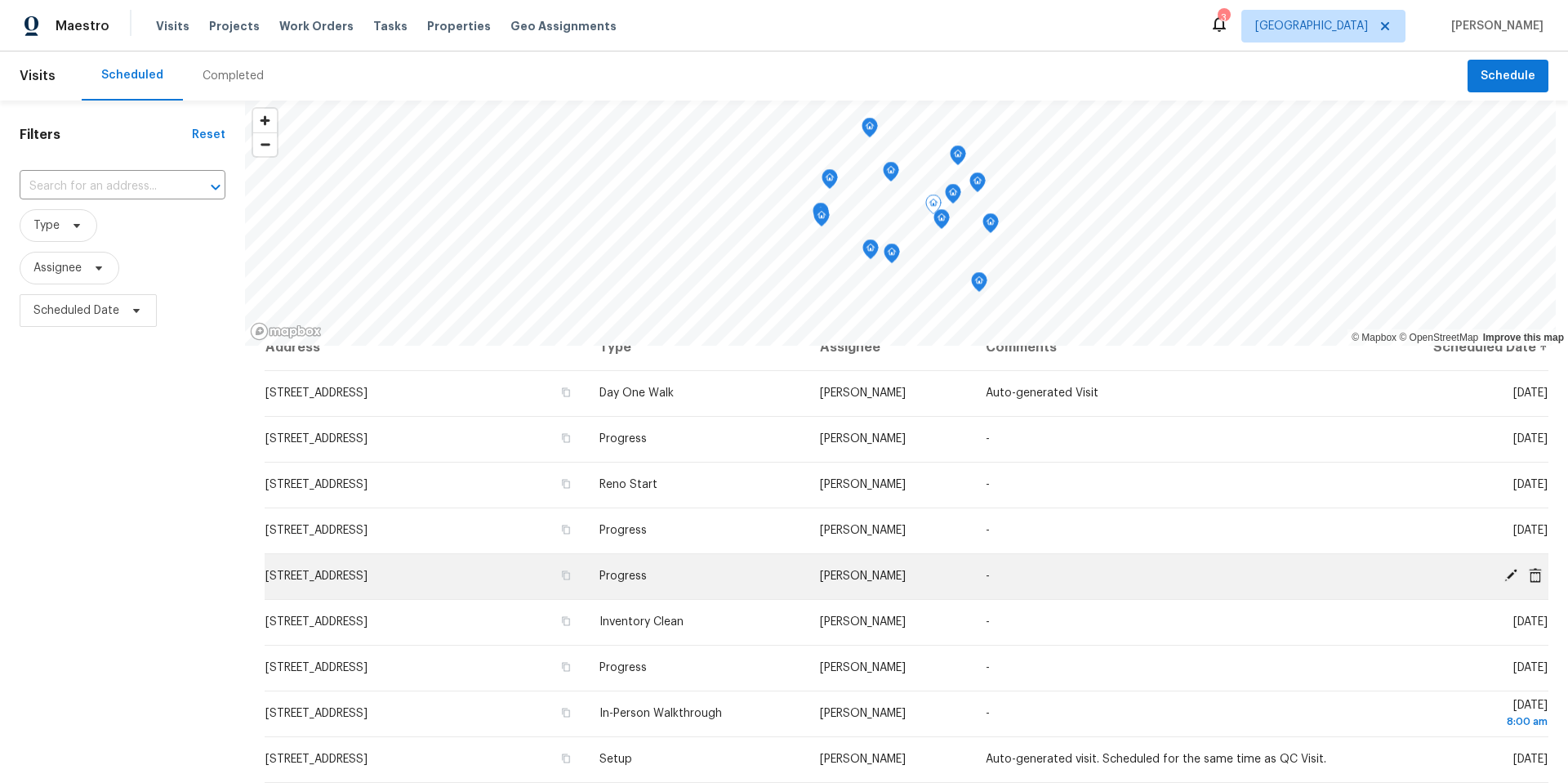
scroll to position [49, 0]
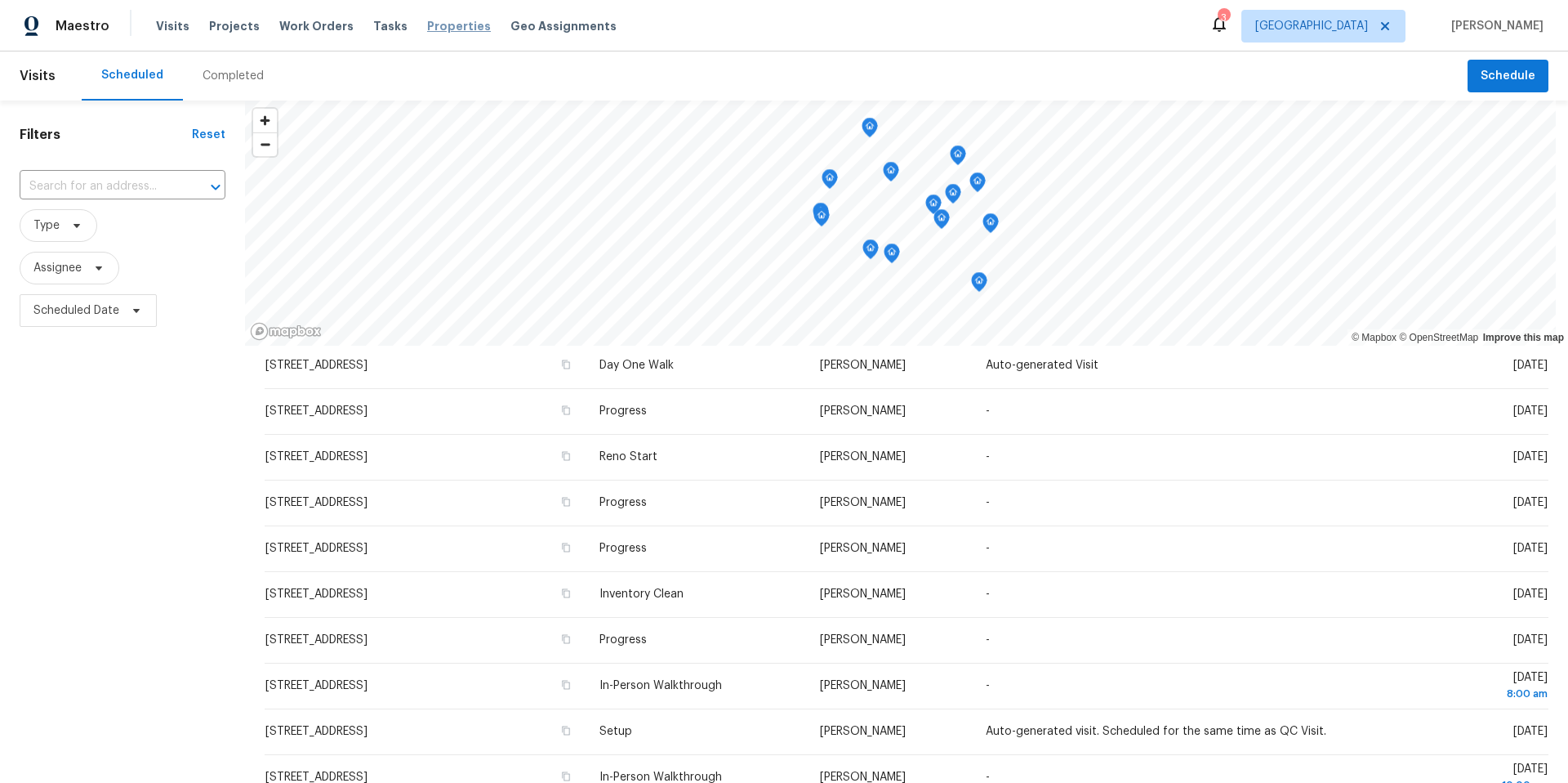
click at [441, 29] on span "Properties" at bounding box center [458, 25] width 63 height 17
